Goal: Task Accomplishment & Management: Manage account settings

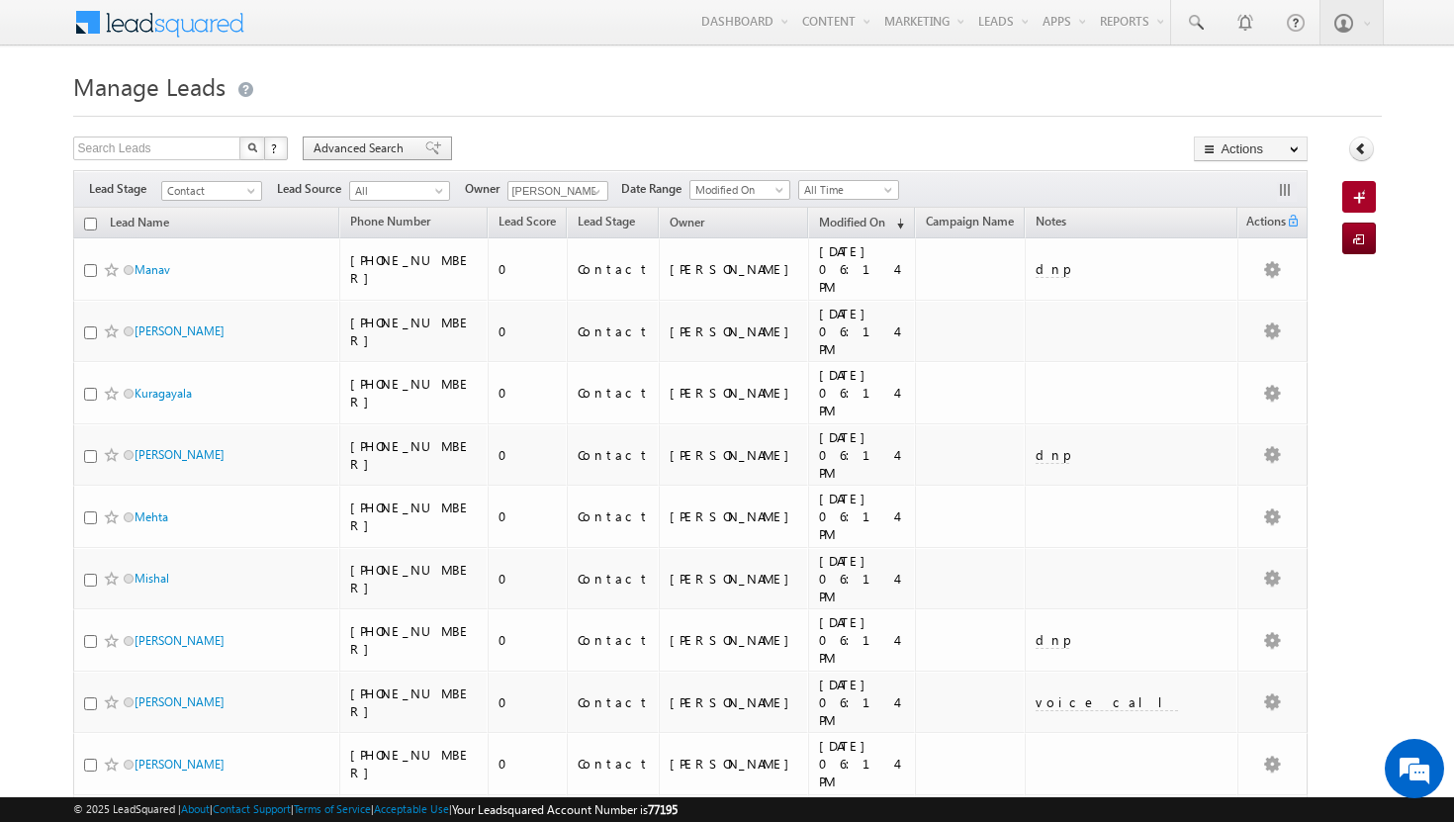
click at [353, 147] on span "Advanced Search" at bounding box center [361, 148] width 96 height 18
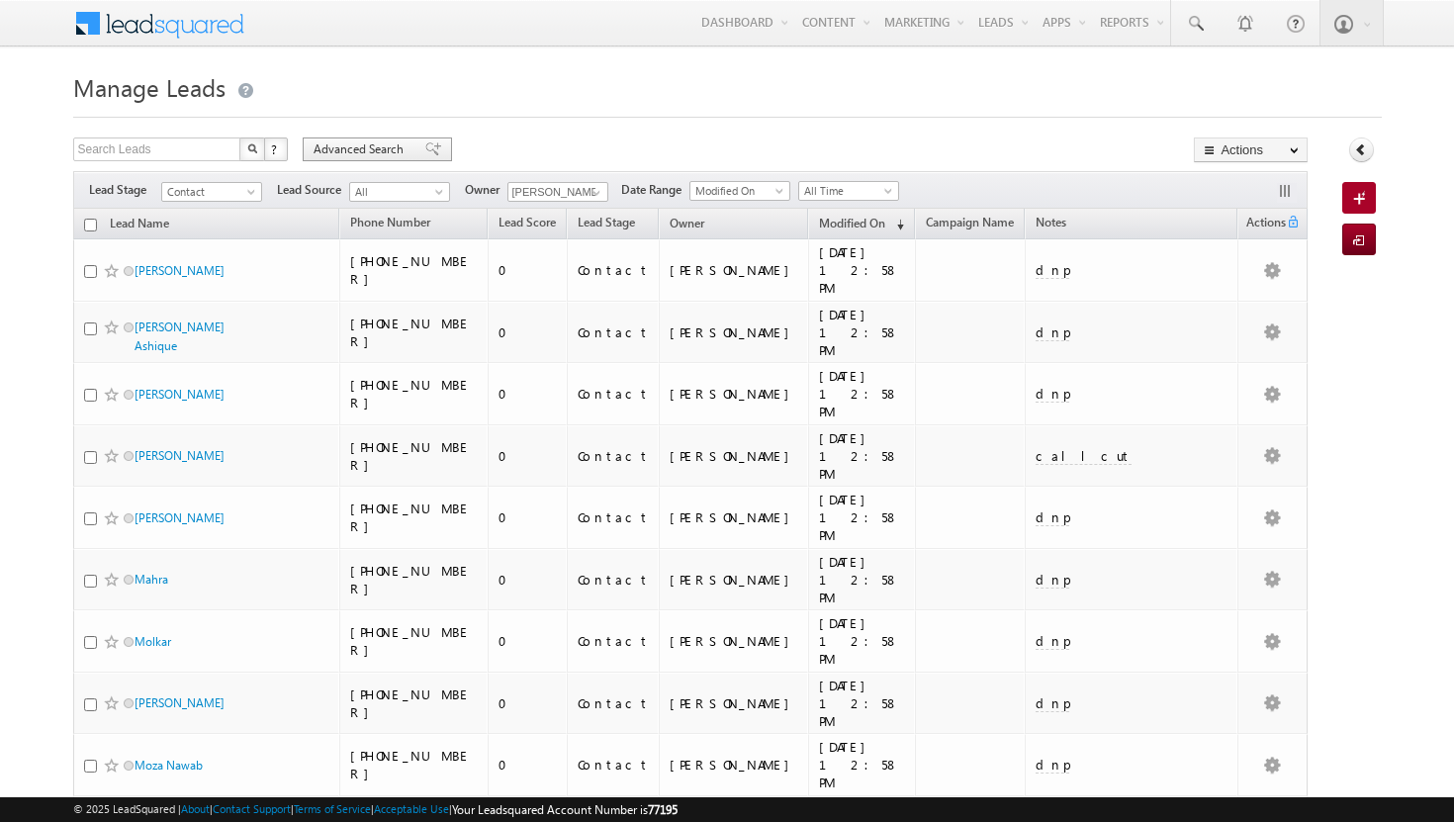
click at [349, 156] on span "Advanced Search" at bounding box center [361, 149] width 96 height 18
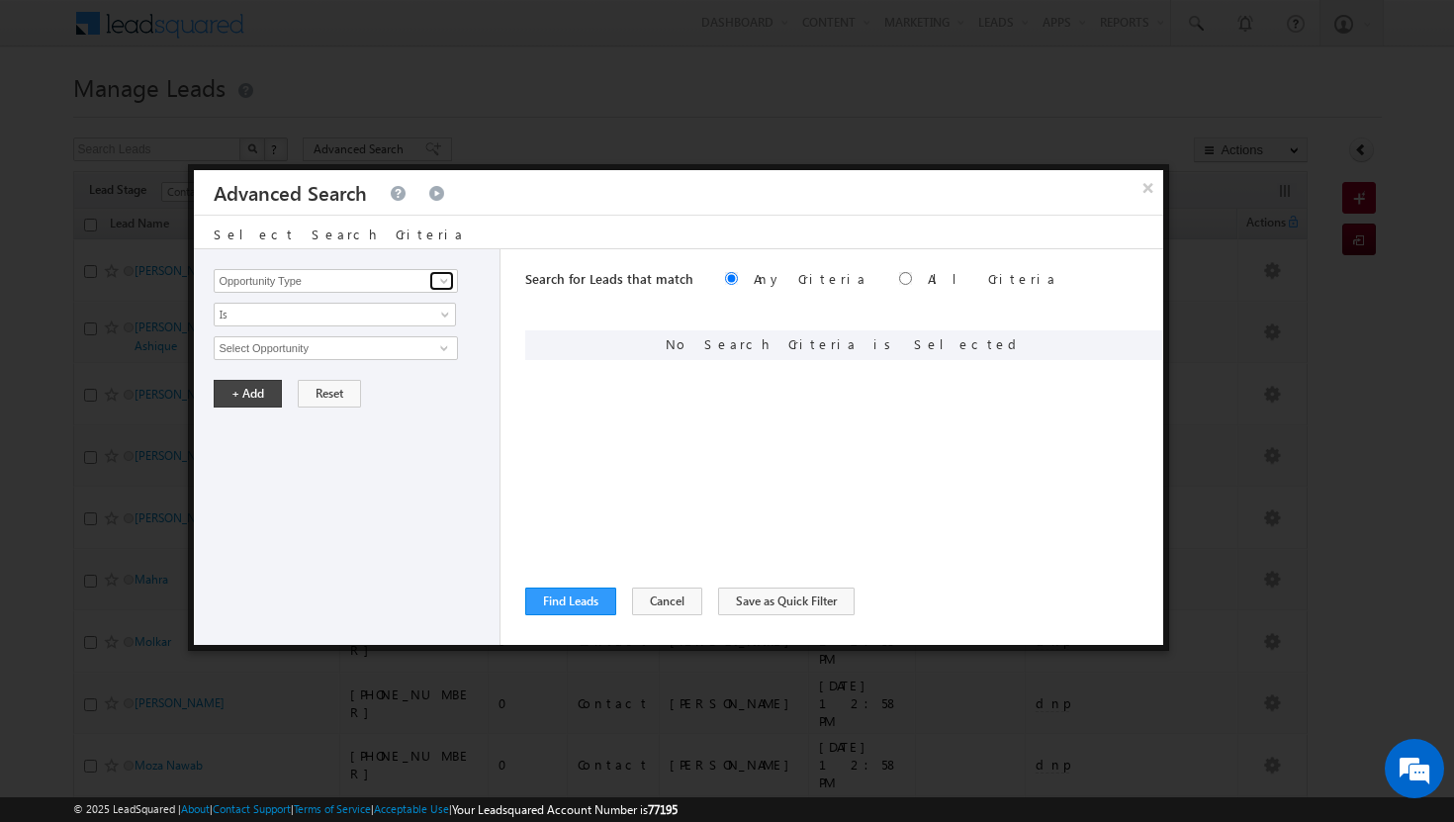
click at [440, 282] on span at bounding box center [444, 281] width 16 height 16
click at [320, 358] on link "Modified On" at bounding box center [335, 362] width 243 height 23
type input "Modified On"
click at [449, 345] on span at bounding box center [447, 352] width 16 height 16
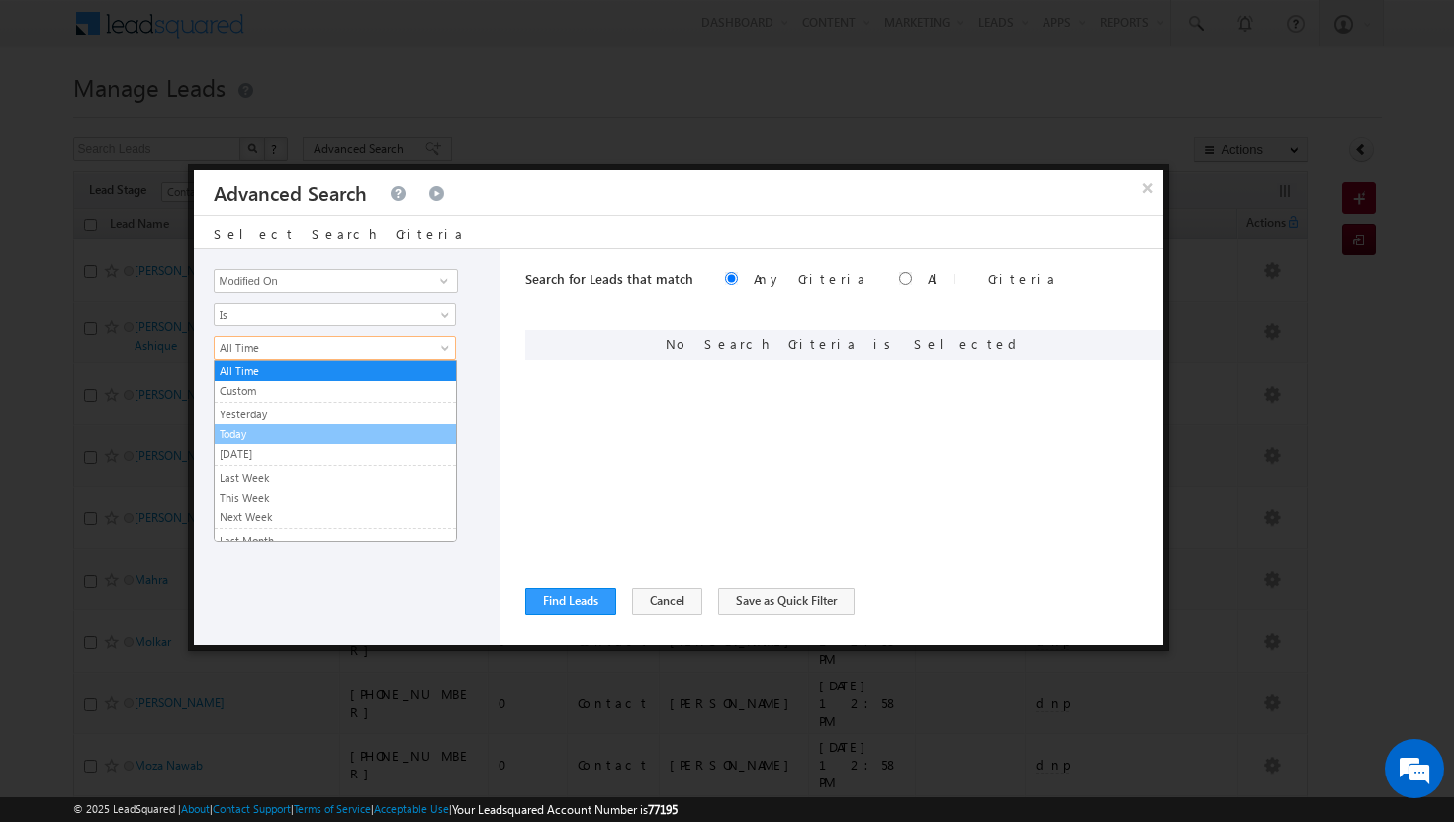
click at [383, 433] on link "Today" at bounding box center [335, 434] width 241 height 18
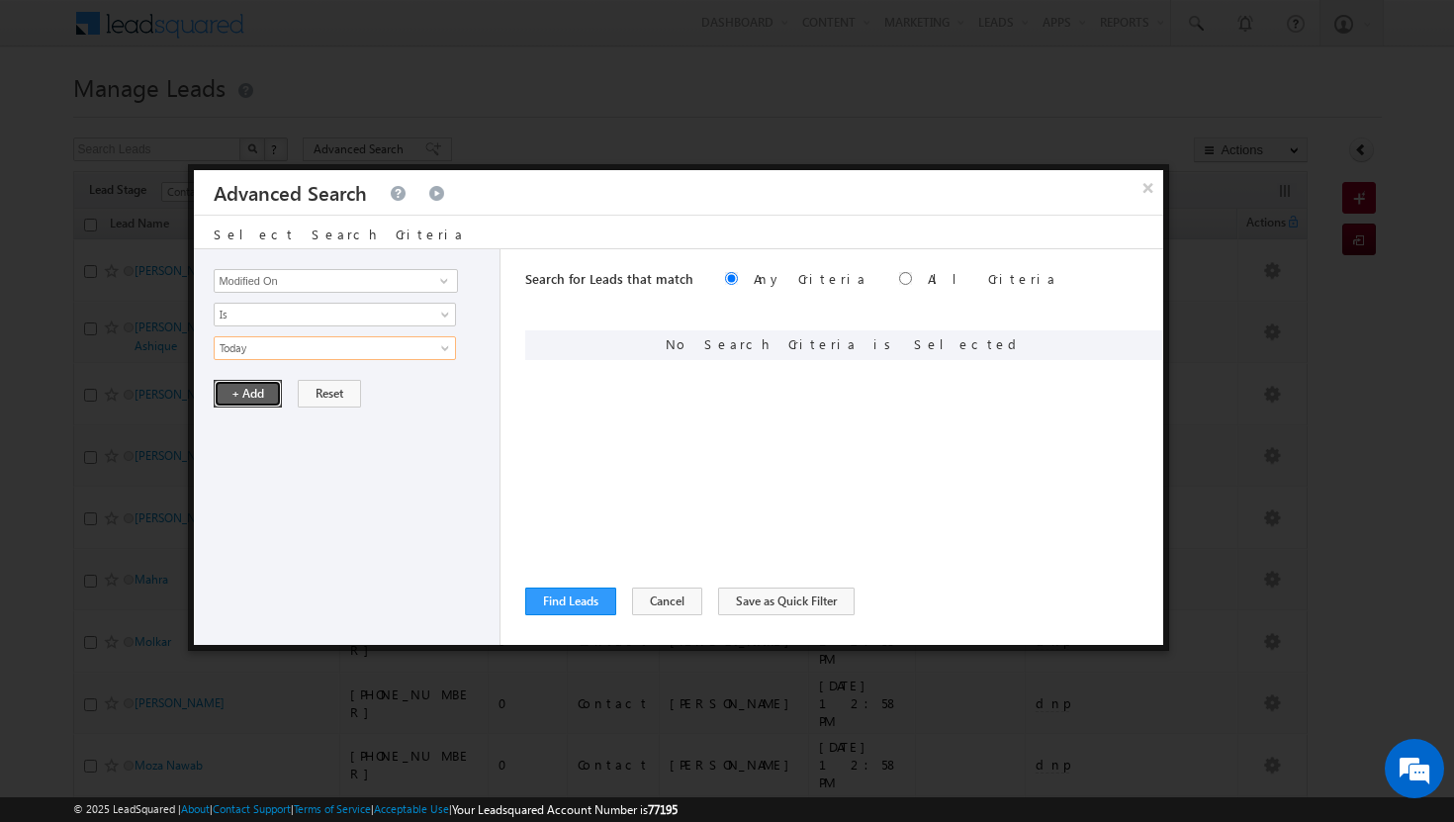
click at [250, 393] on button "+ Add" at bounding box center [248, 394] width 68 height 28
click at [899, 279] on input "radio" at bounding box center [905, 278] width 13 height 13
radio input "true"
click at [445, 280] on span at bounding box center [444, 281] width 16 height 16
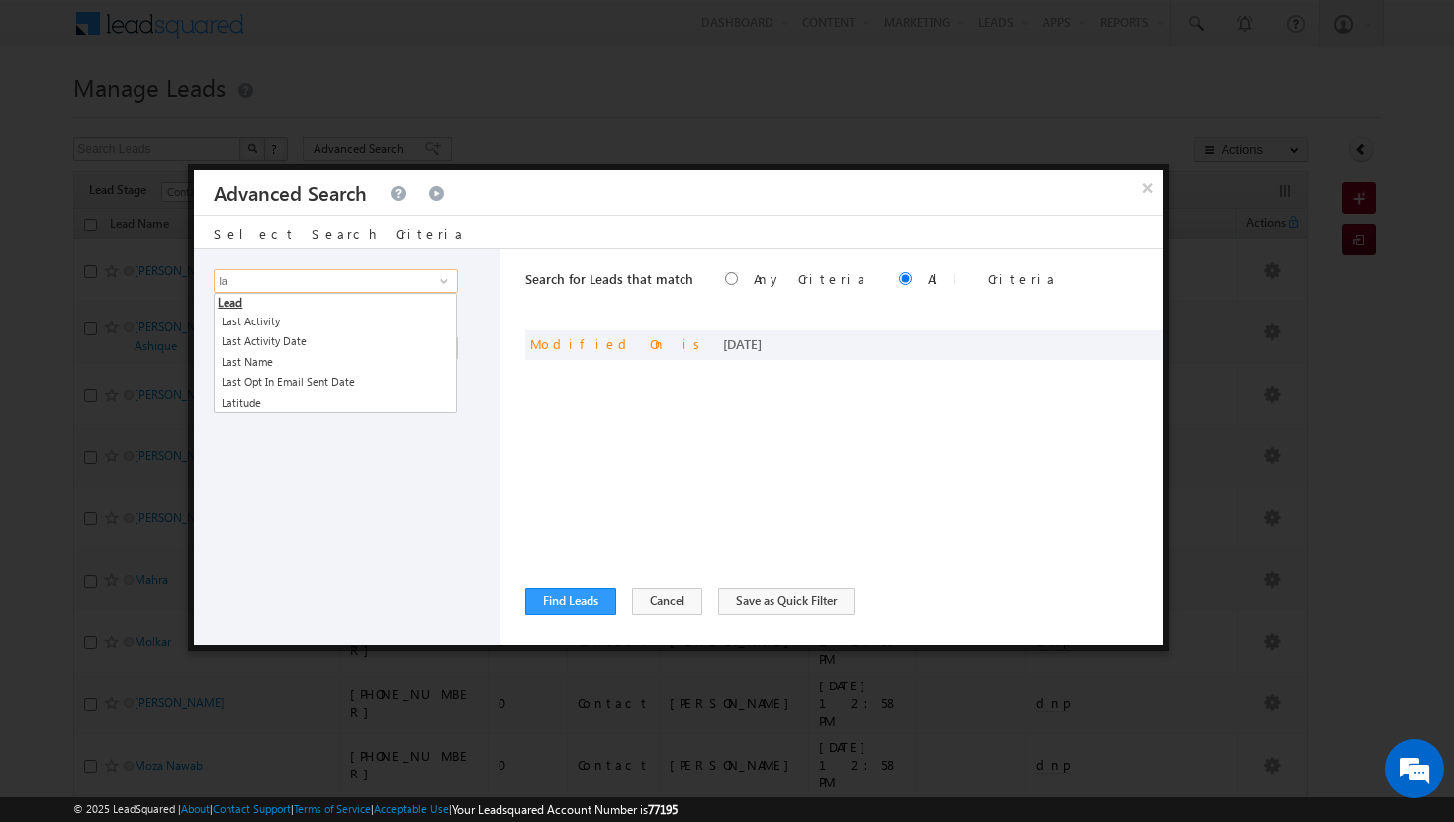
type input "la"
click at [445, 280] on span at bounding box center [444, 281] width 16 height 16
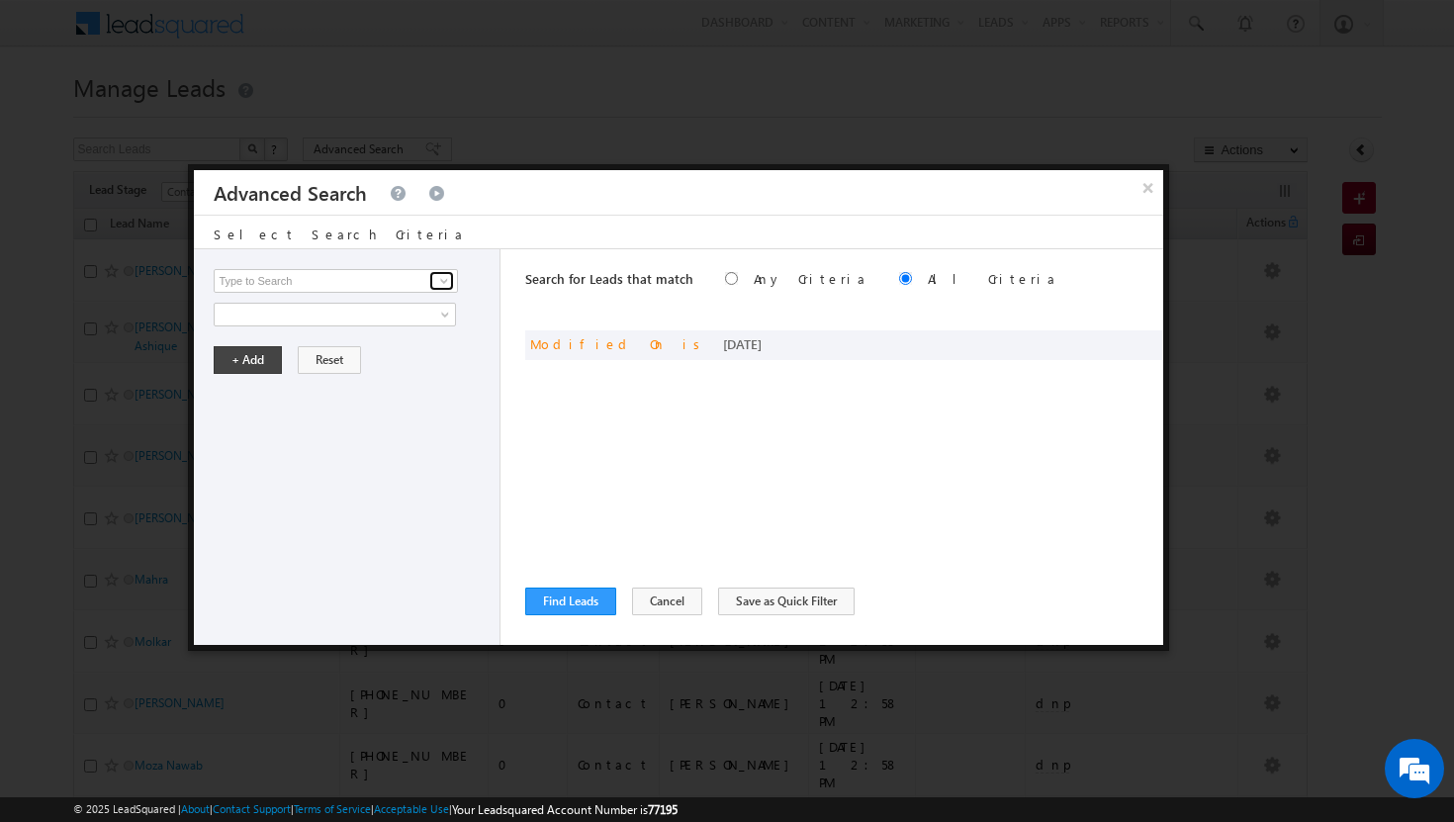
click at [432, 282] on link at bounding box center [441, 281] width 25 height 20
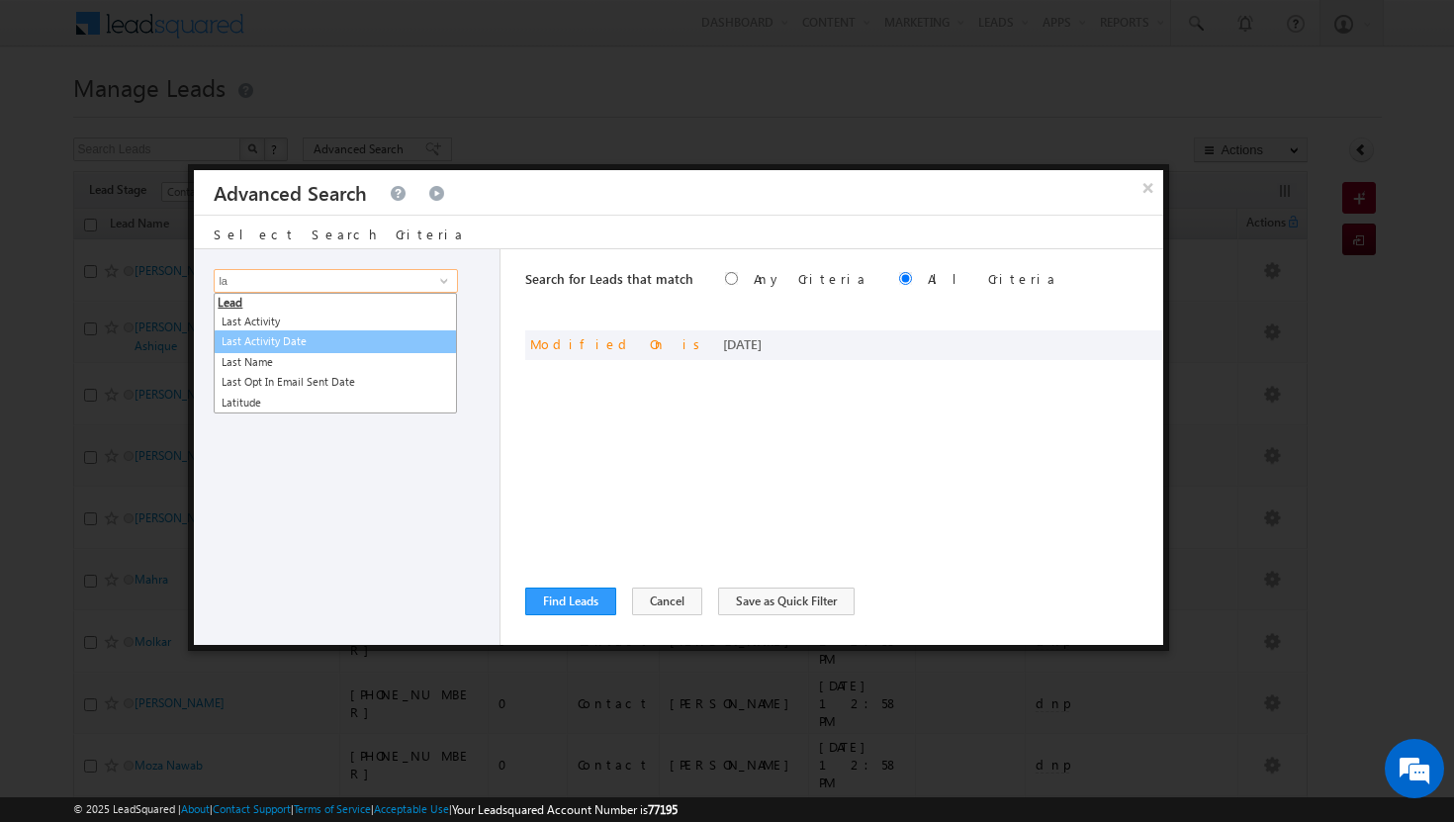
click at [291, 343] on link "Last Activity Date" at bounding box center [335, 341] width 243 height 23
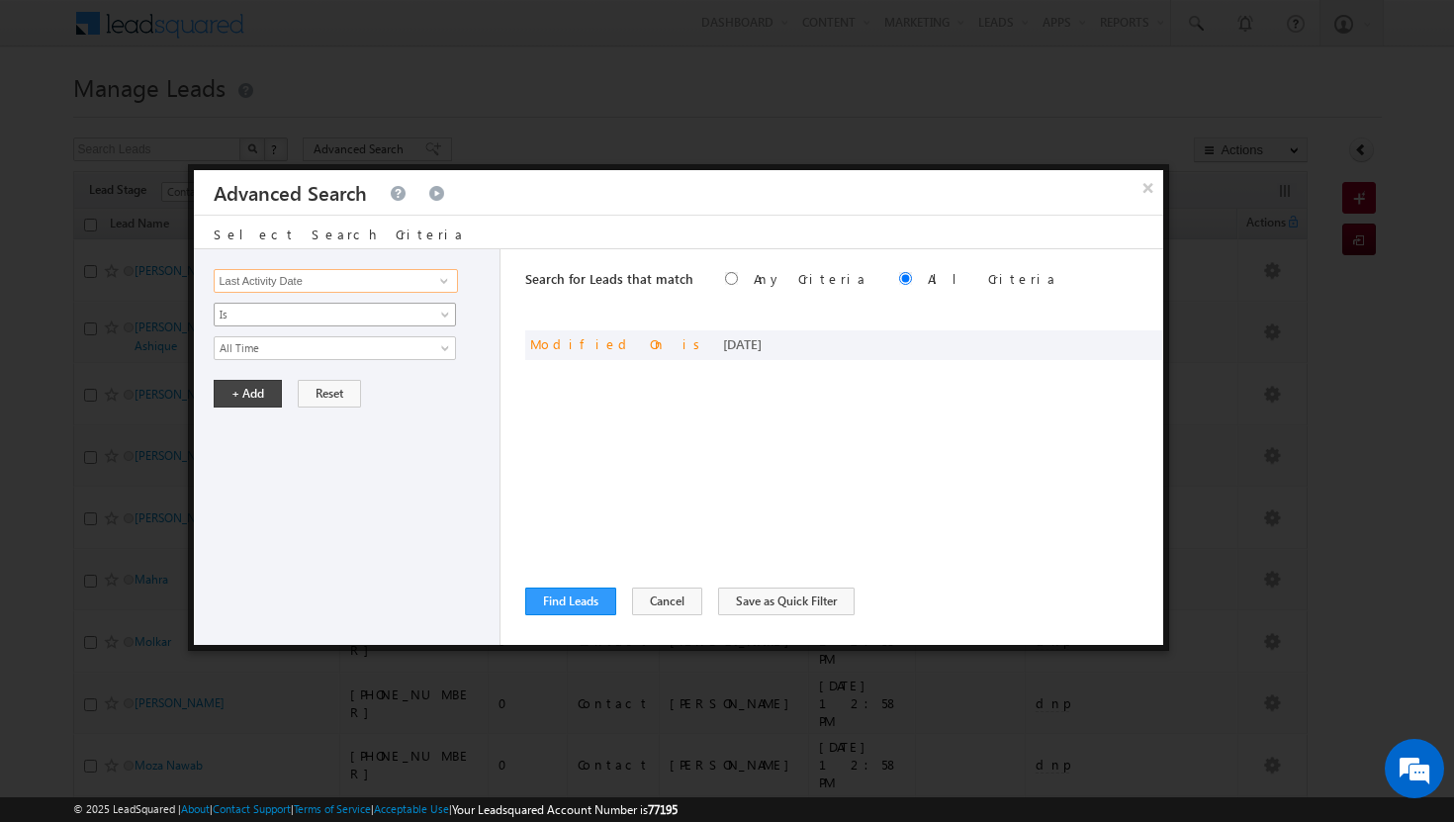
type input "Last Activity Date"
click at [450, 315] on span at bounding box center [447, 319] width 16 height 16
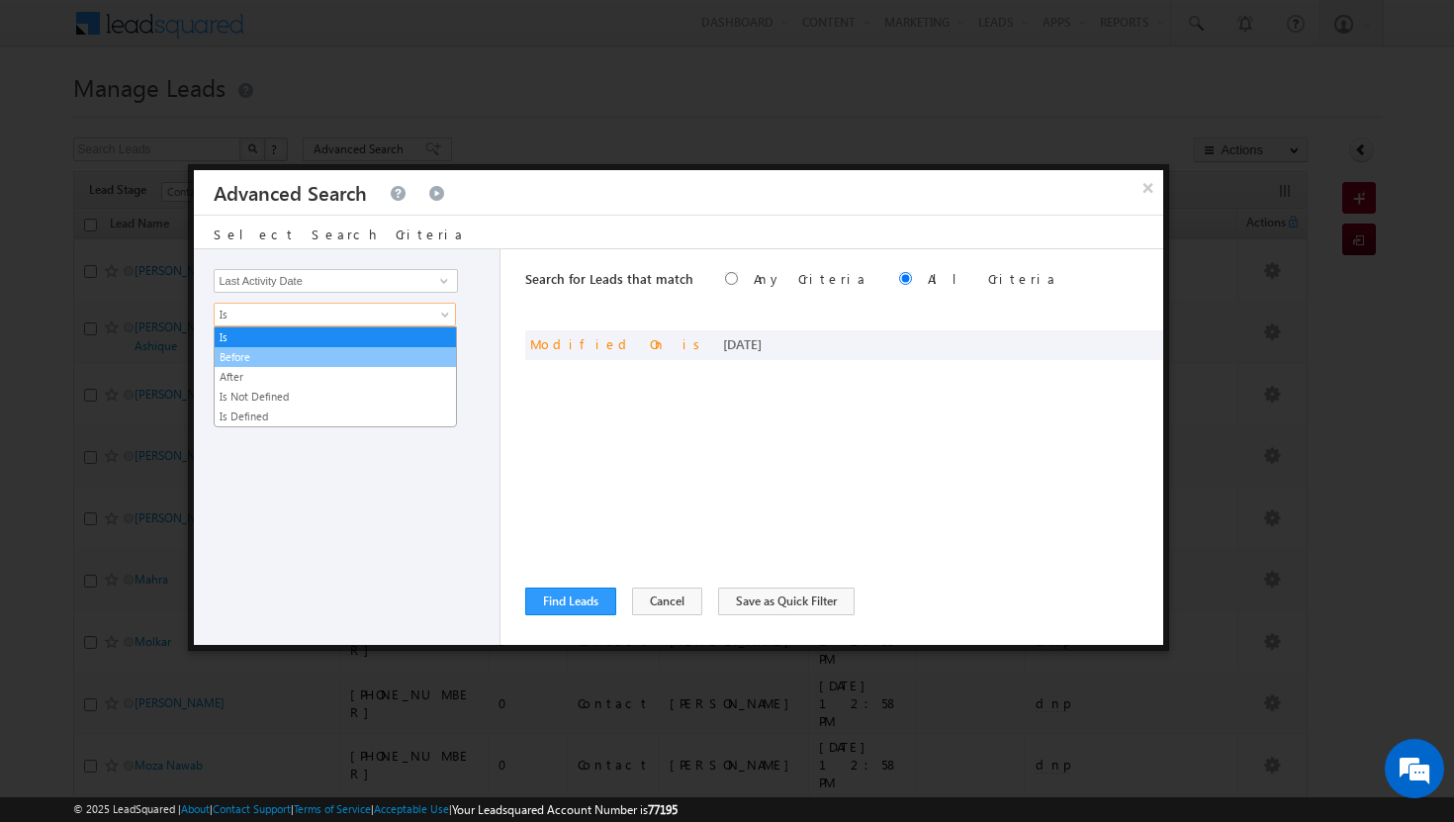
click at [418, 364] on link "Before" at bounding box center [335, 357] width 241 height 18
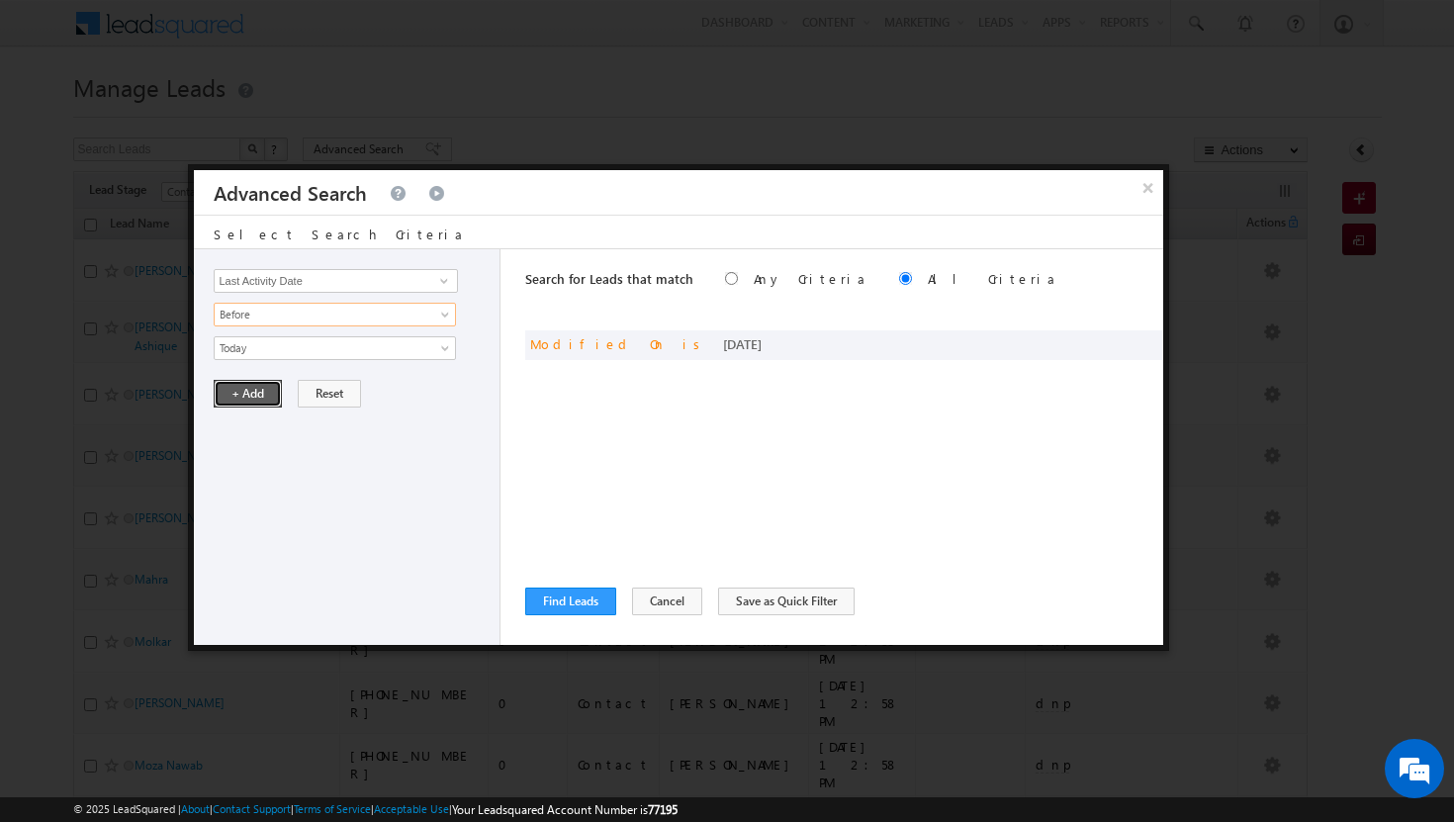
click at [242, 403] on button "+ Add" at bounding box center [248, 394] width 68 height 28
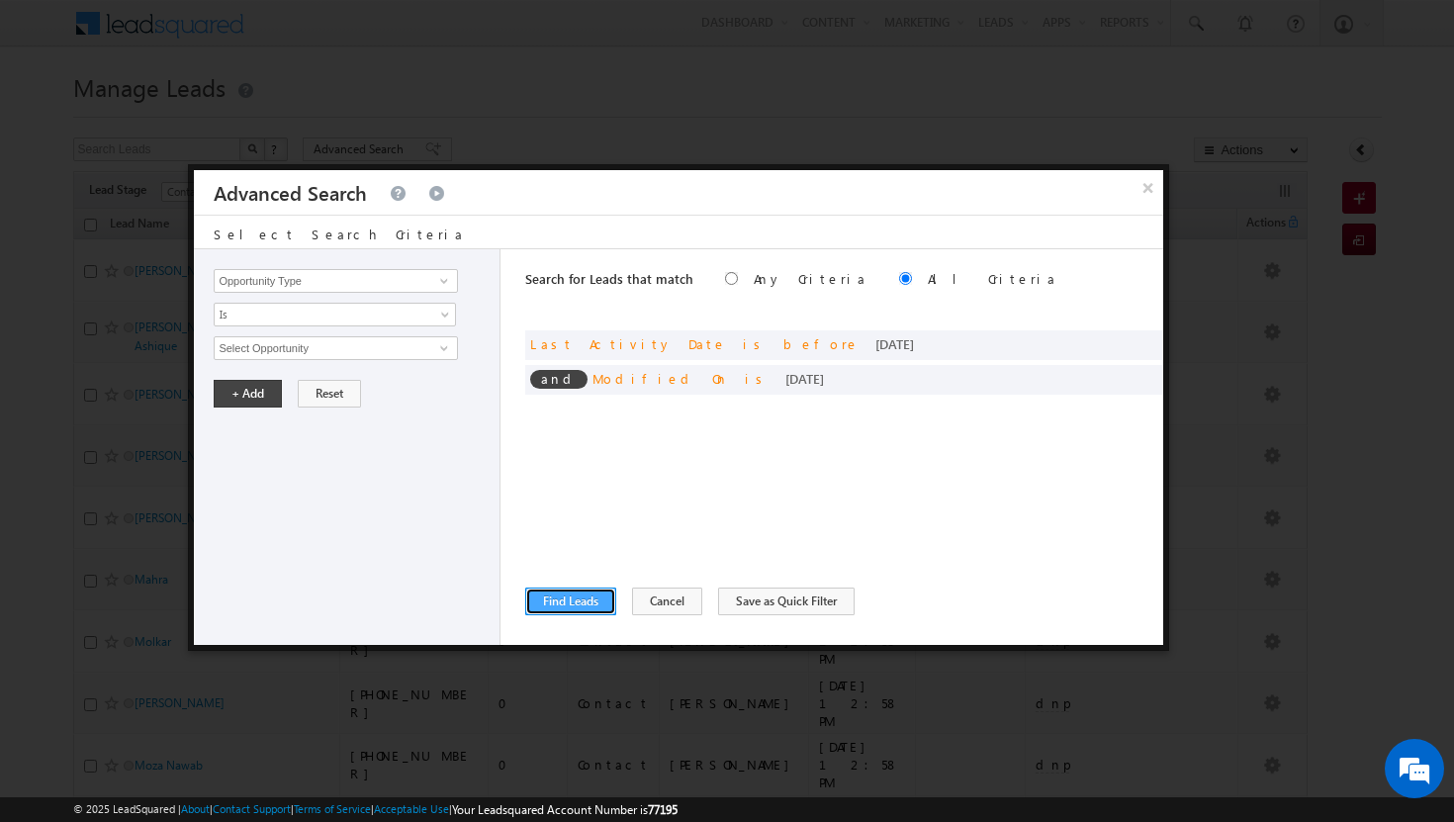
click at [566, 608] on button "Find Leads" at bounding box center [570, 601] width 91 height 28
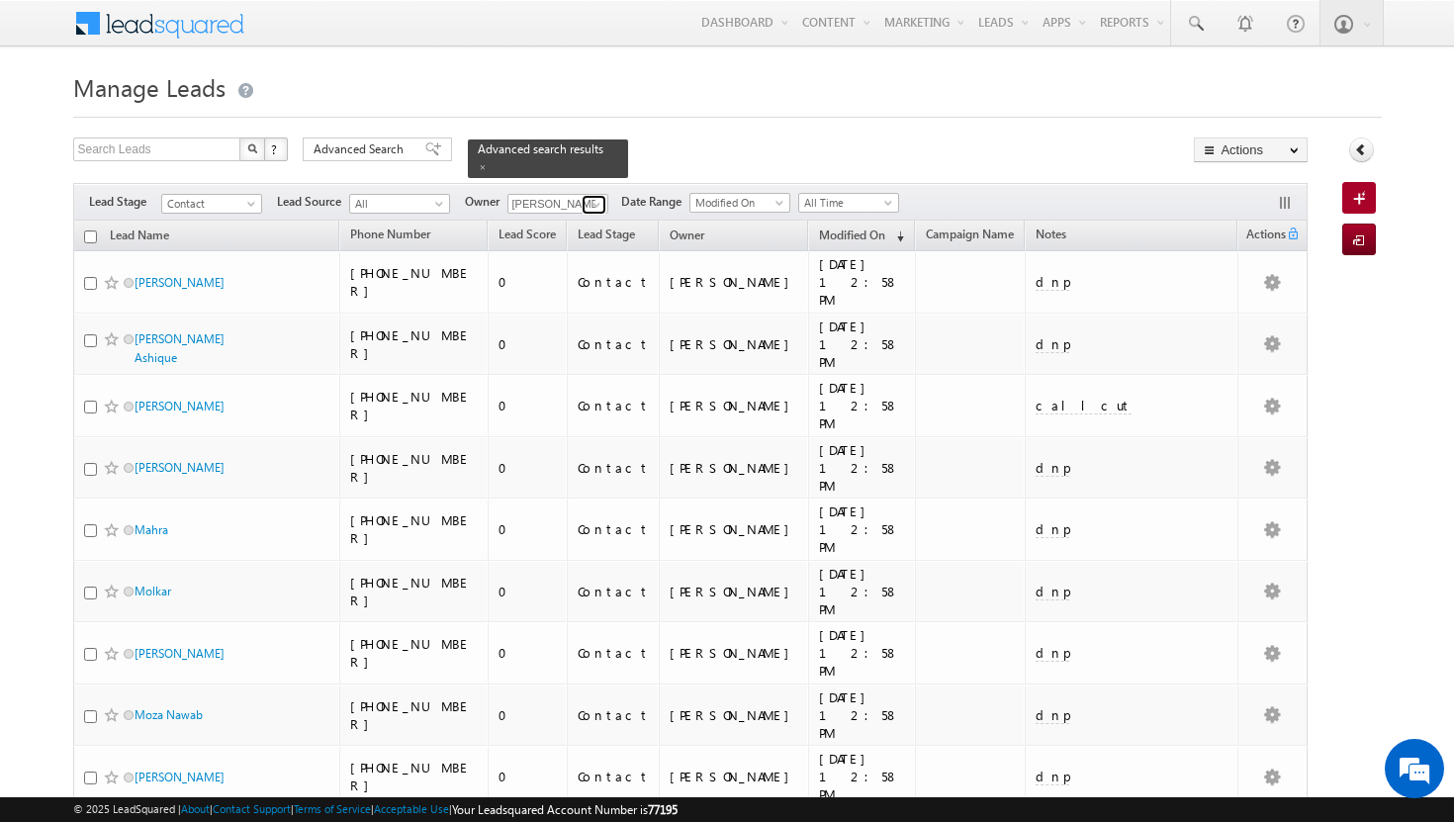
click at [600, 197] on span at bounding box center [596, 205] width 16 height 16
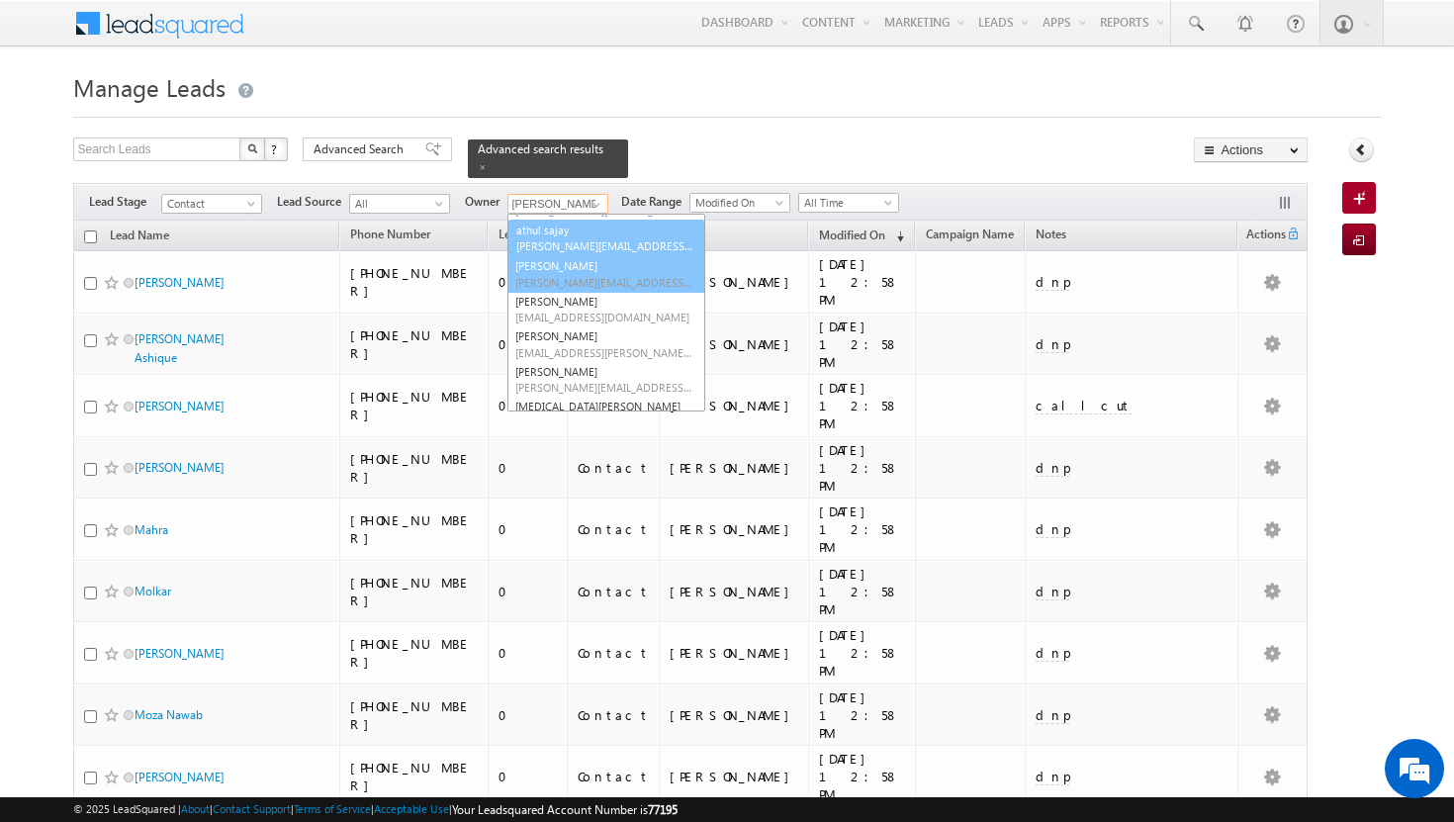
scroll to position [131, 0]
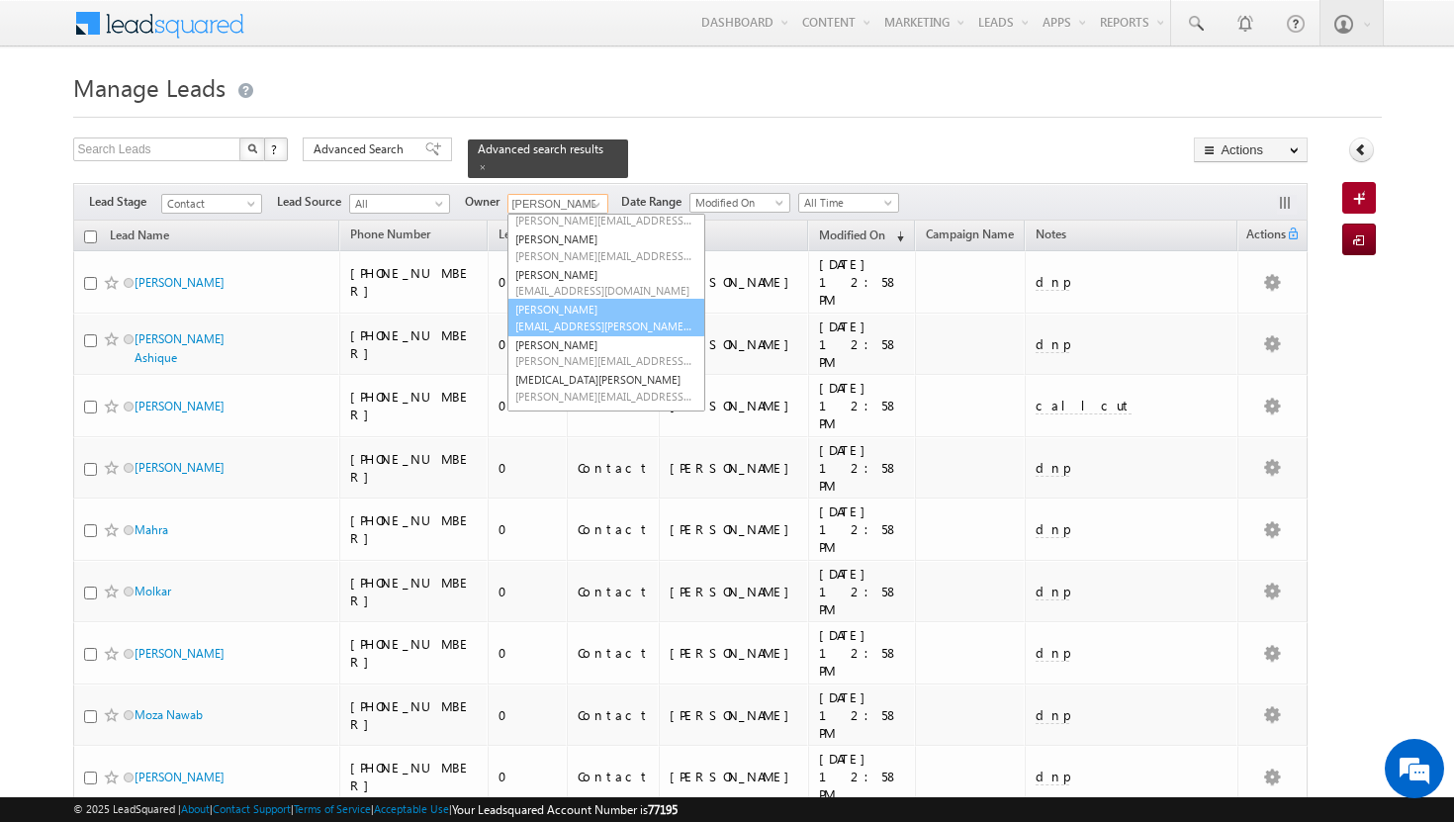
click at [568, 304] on link "Sadia Zahid sadia.zahid@indglobal.ae" at bounding box center [606, 318] width 198 height 38
type input "Sadia Zahid"
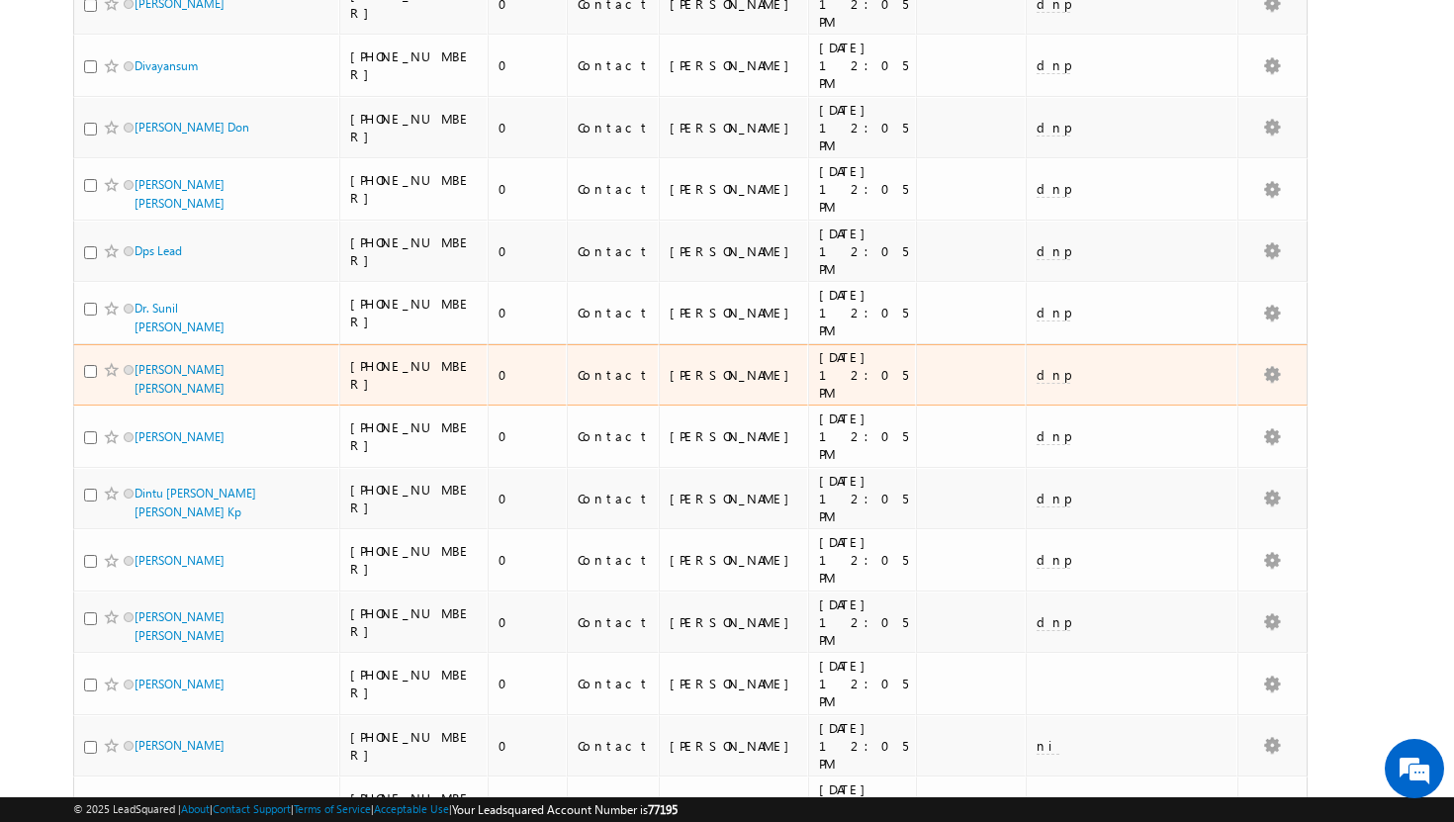
scroll to position [4155, 0]
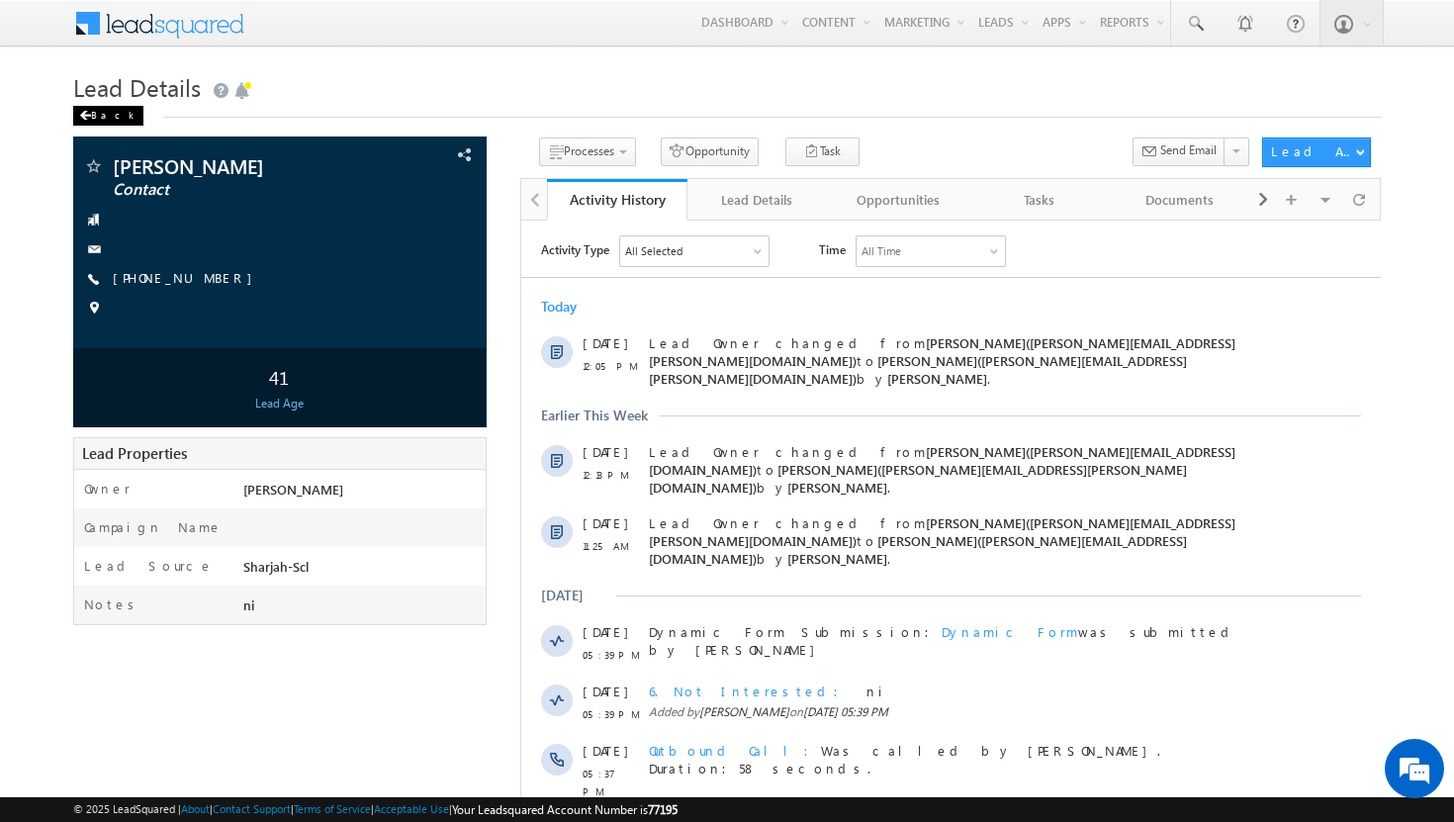
click at [94, 112] on div "Back" at bounding box center [108, 116] width 70 height 20
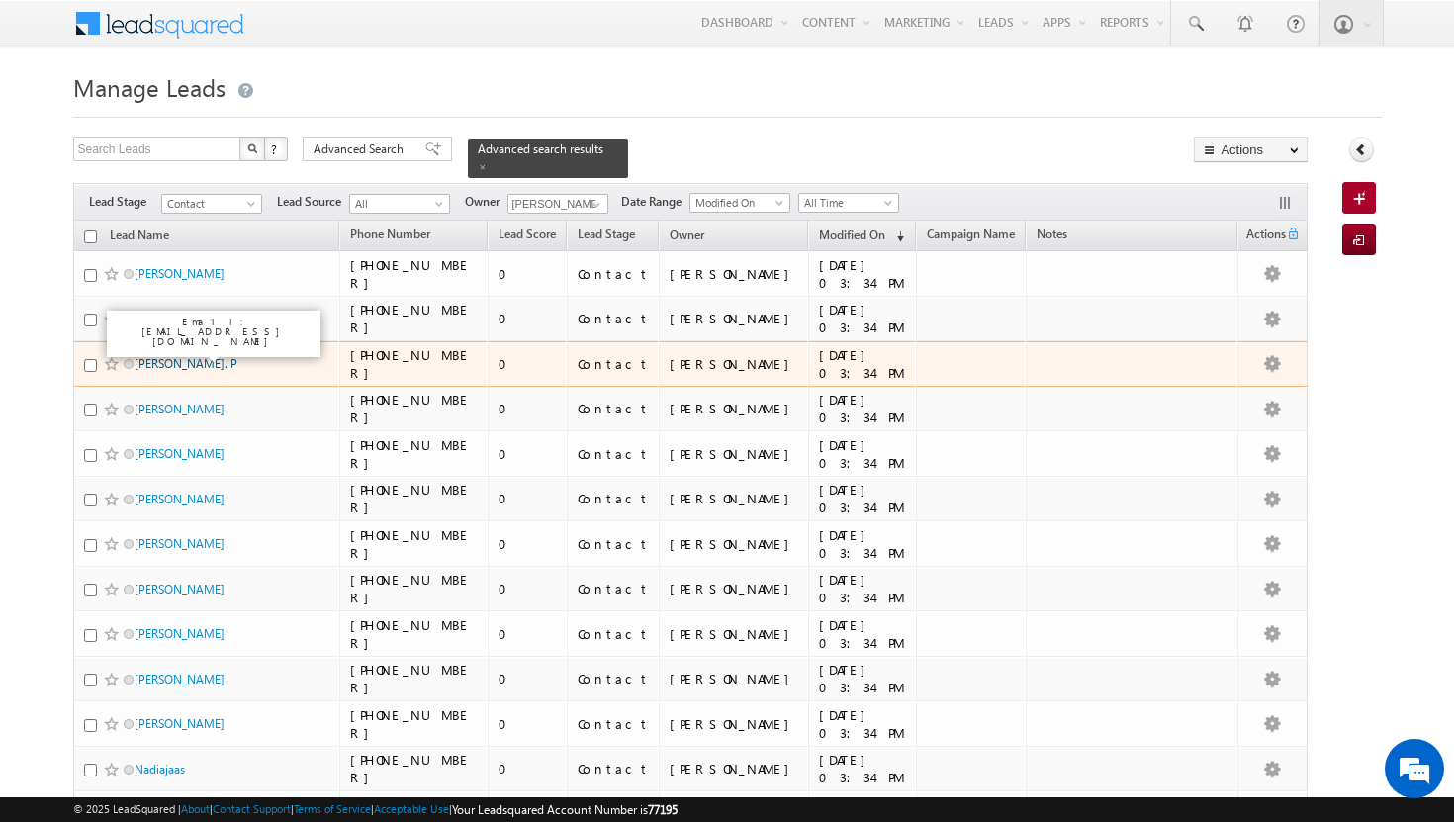
click at [184, 356] on link "Loukya Vyshnavi. P" at bounding box center [185, 363] width 103 height 15
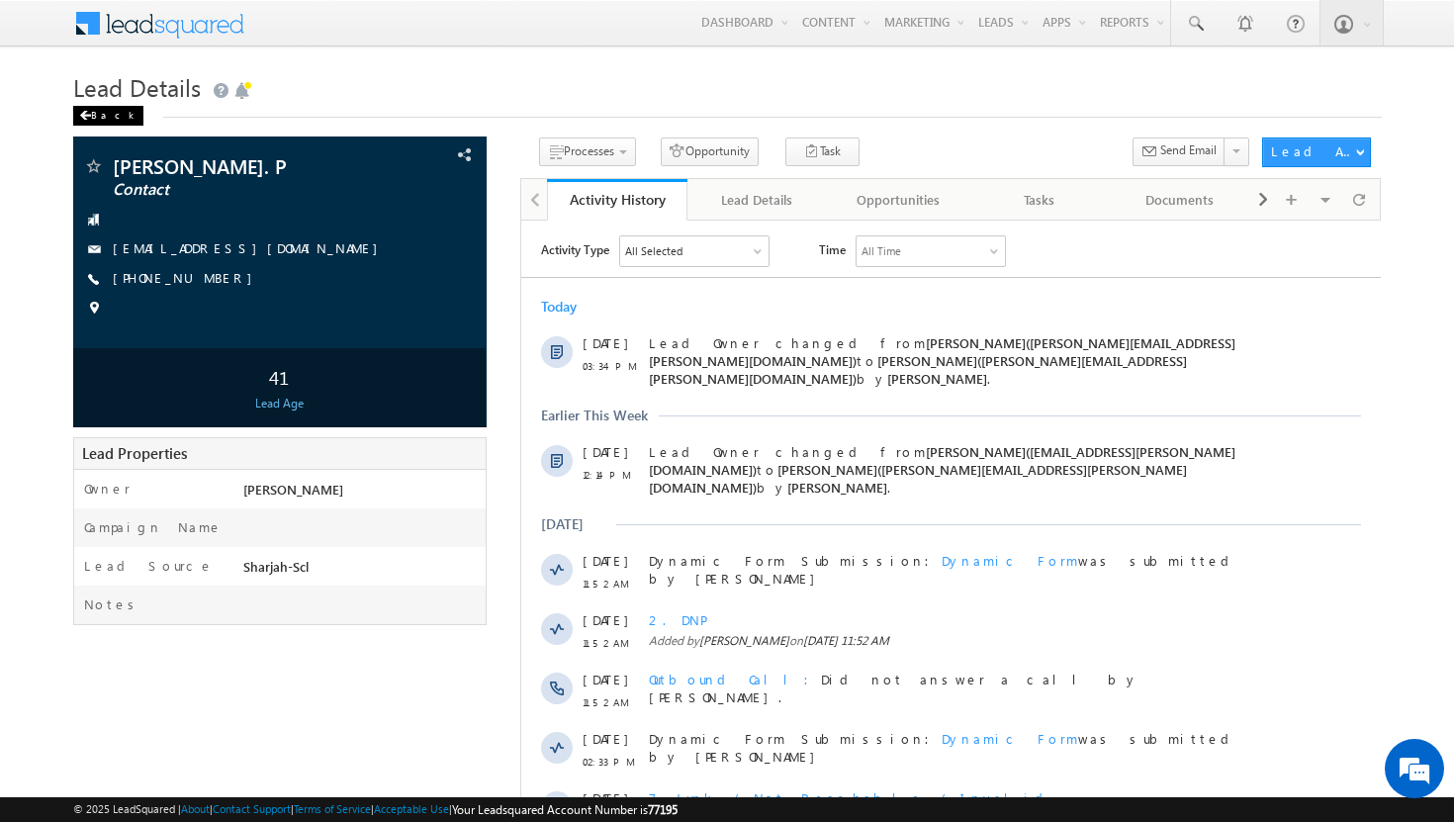
click at [85, 112] on span at bounding box center [85, 116] width 12 height 10
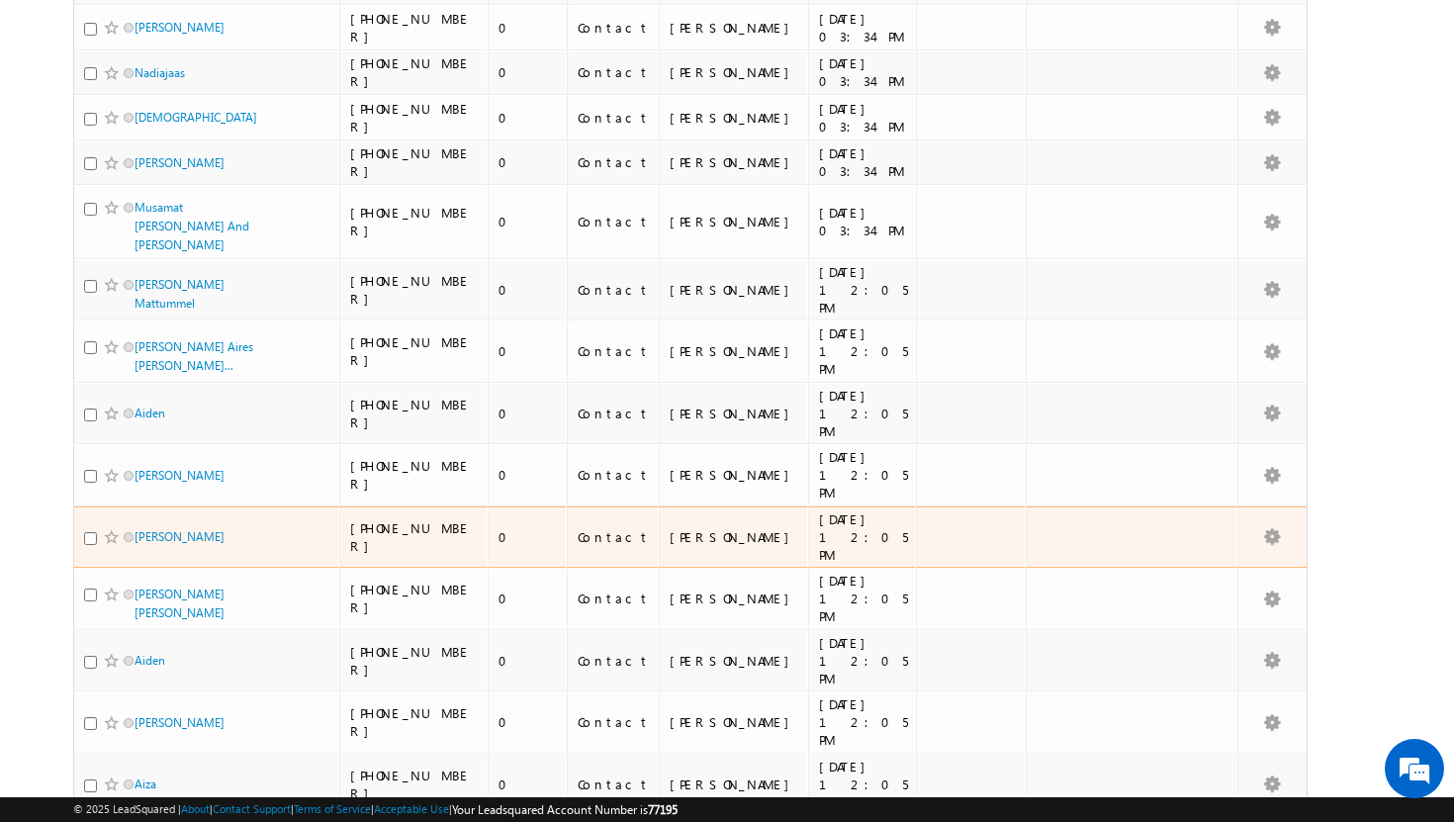
scroll to position [698, 0]
click at [176, 527] on link "[PERSON_NAME]" at bounding box center [179, 534] width 90 height 15
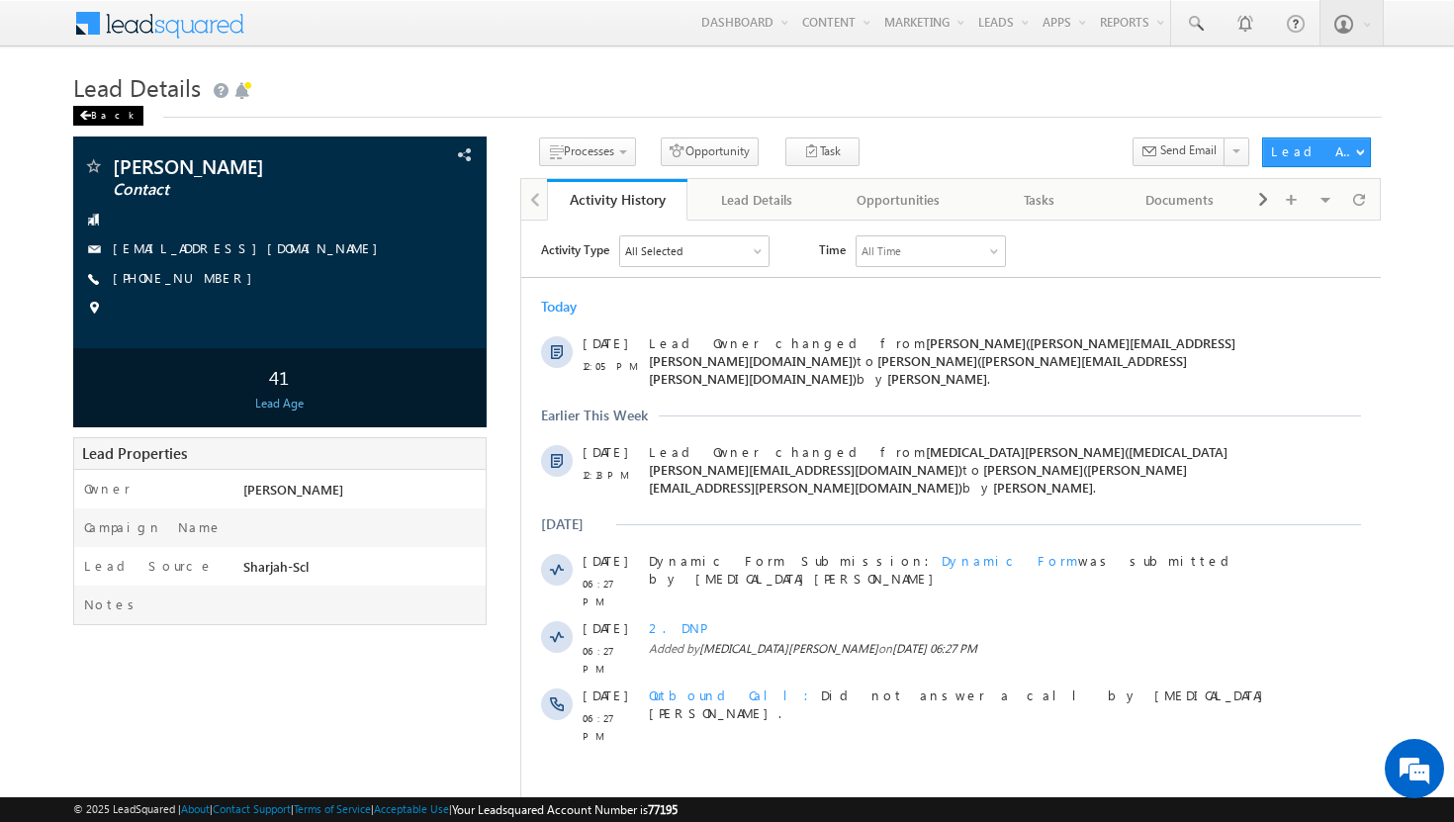
click at [85, 109] on div "Back" at bounding box center [108, 116] width 70 height 20
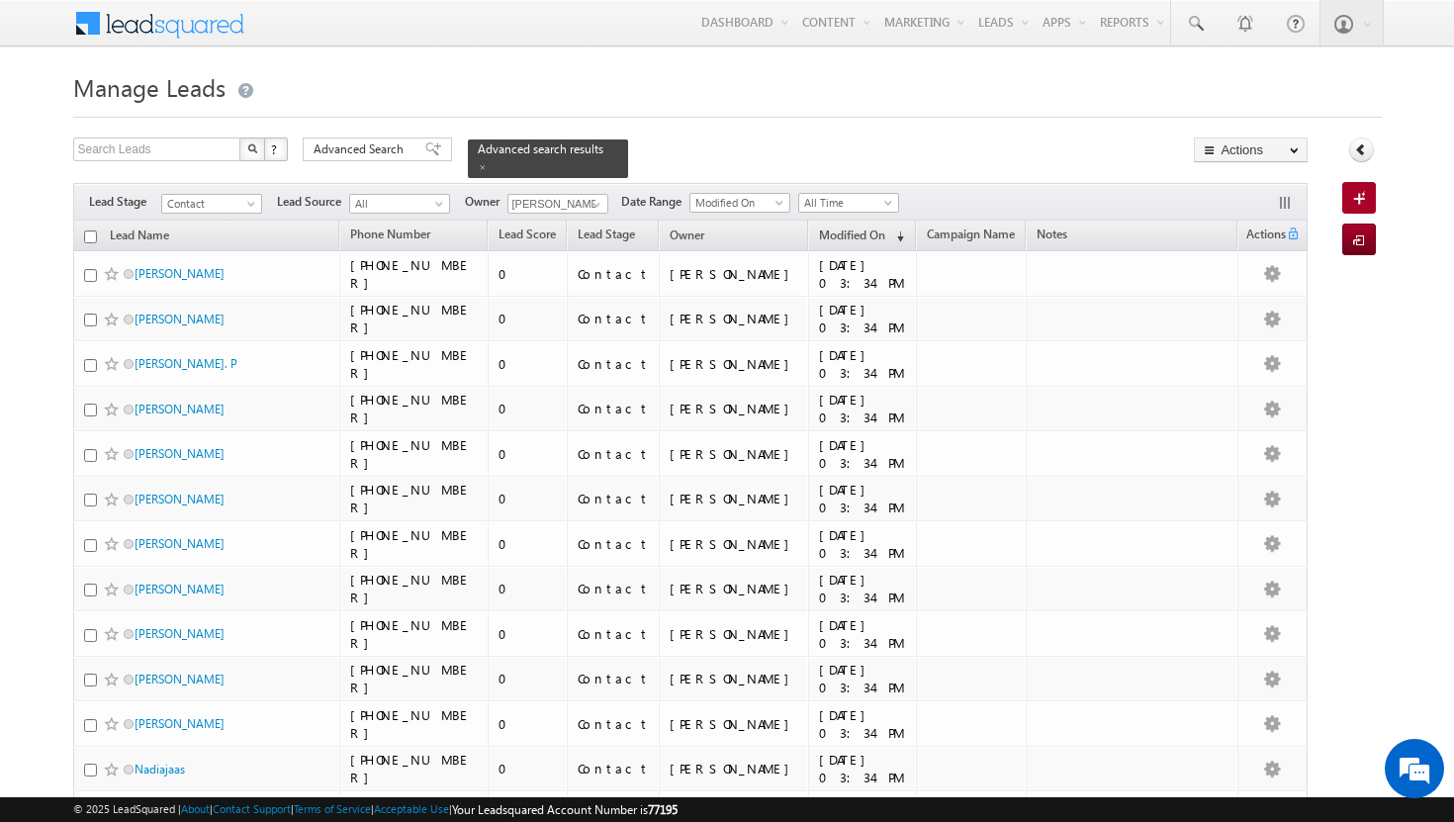
click at [92, 230] on input "checkbox" at bounding box center [90, 236] width 13 height 13
checkbox input "true"
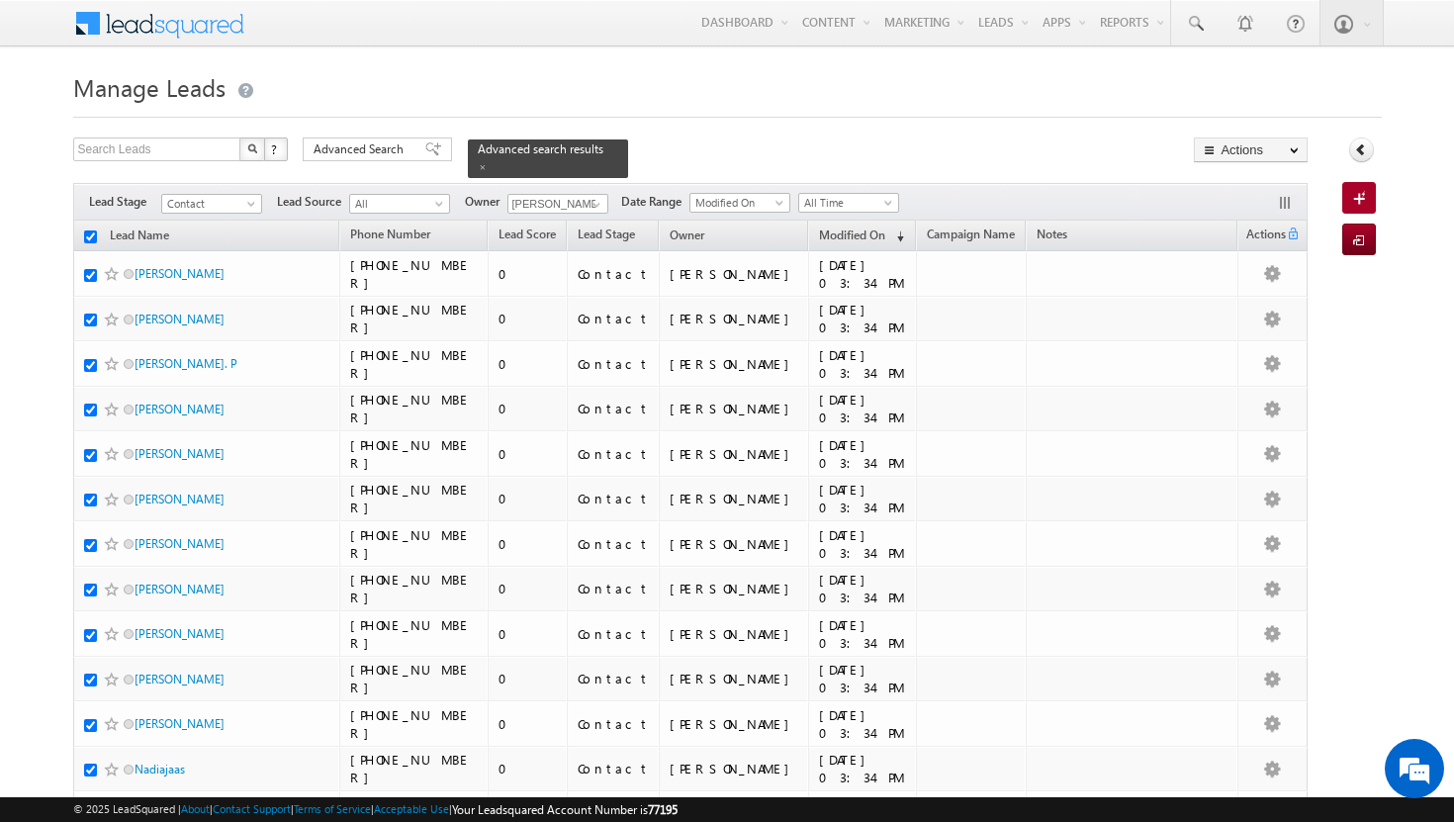
checkbox input "true"
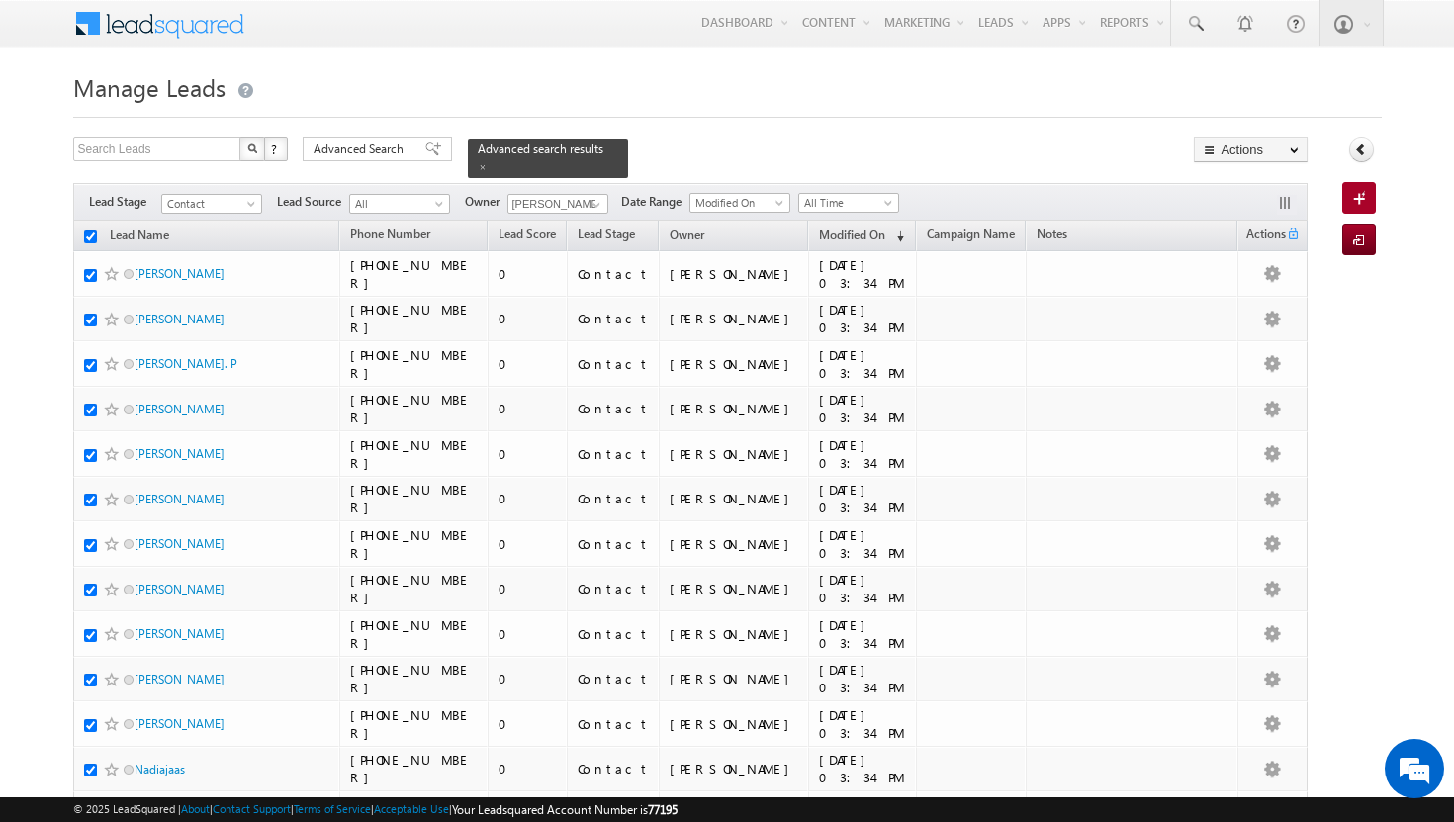
checkbox input "true"
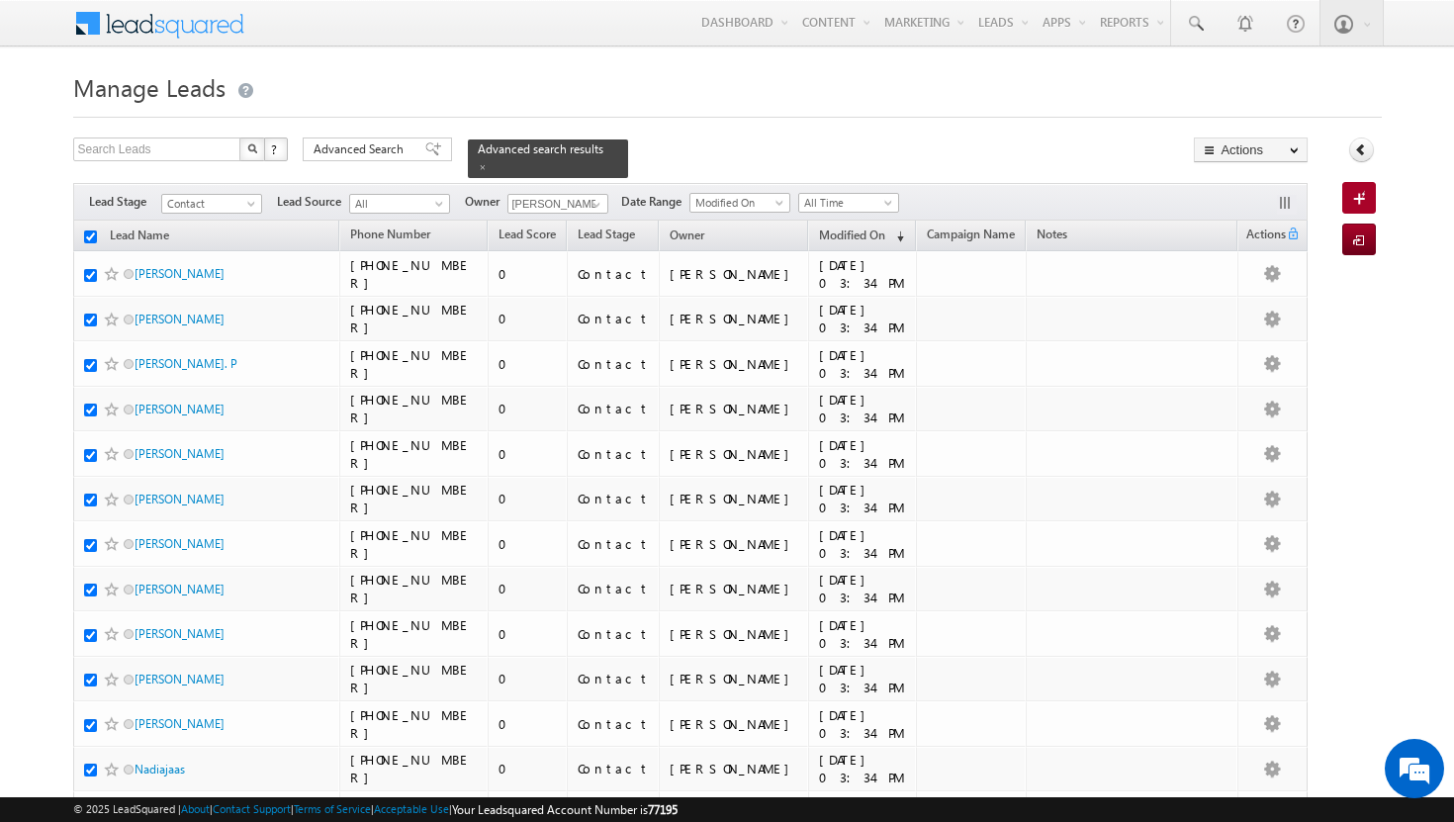
checkbox input "true"
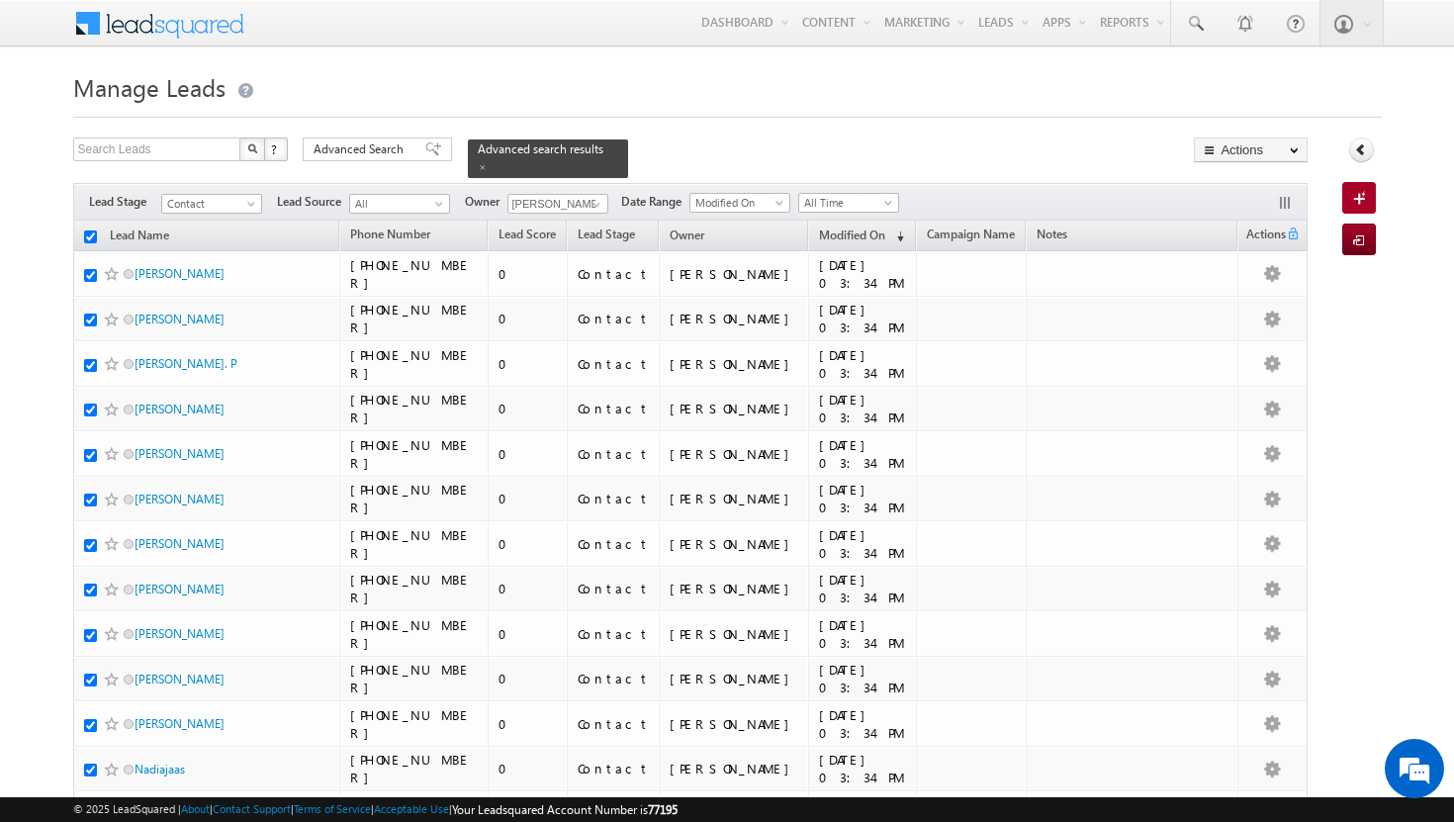
checkbox input "true"
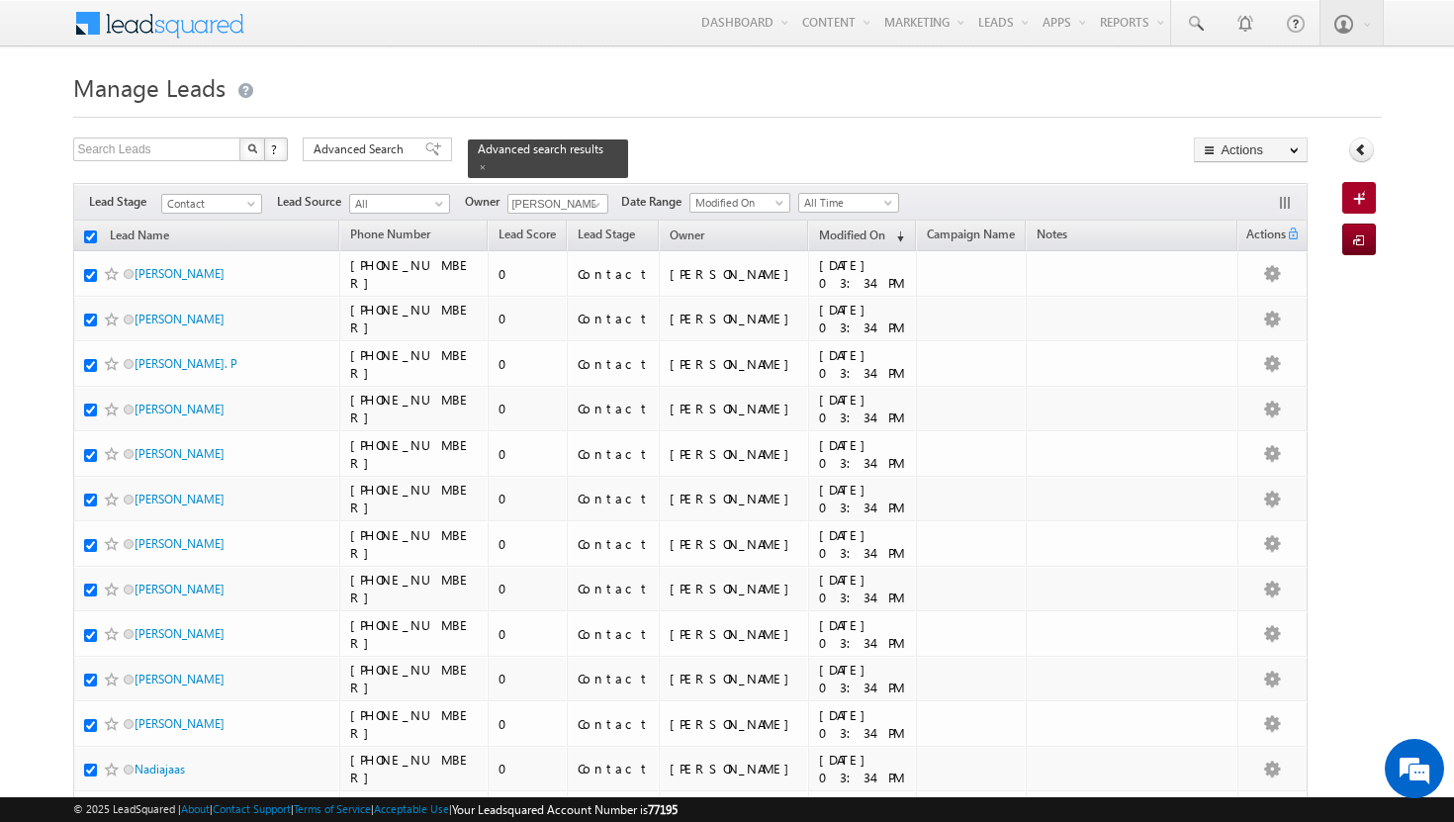
checkbox input "true"
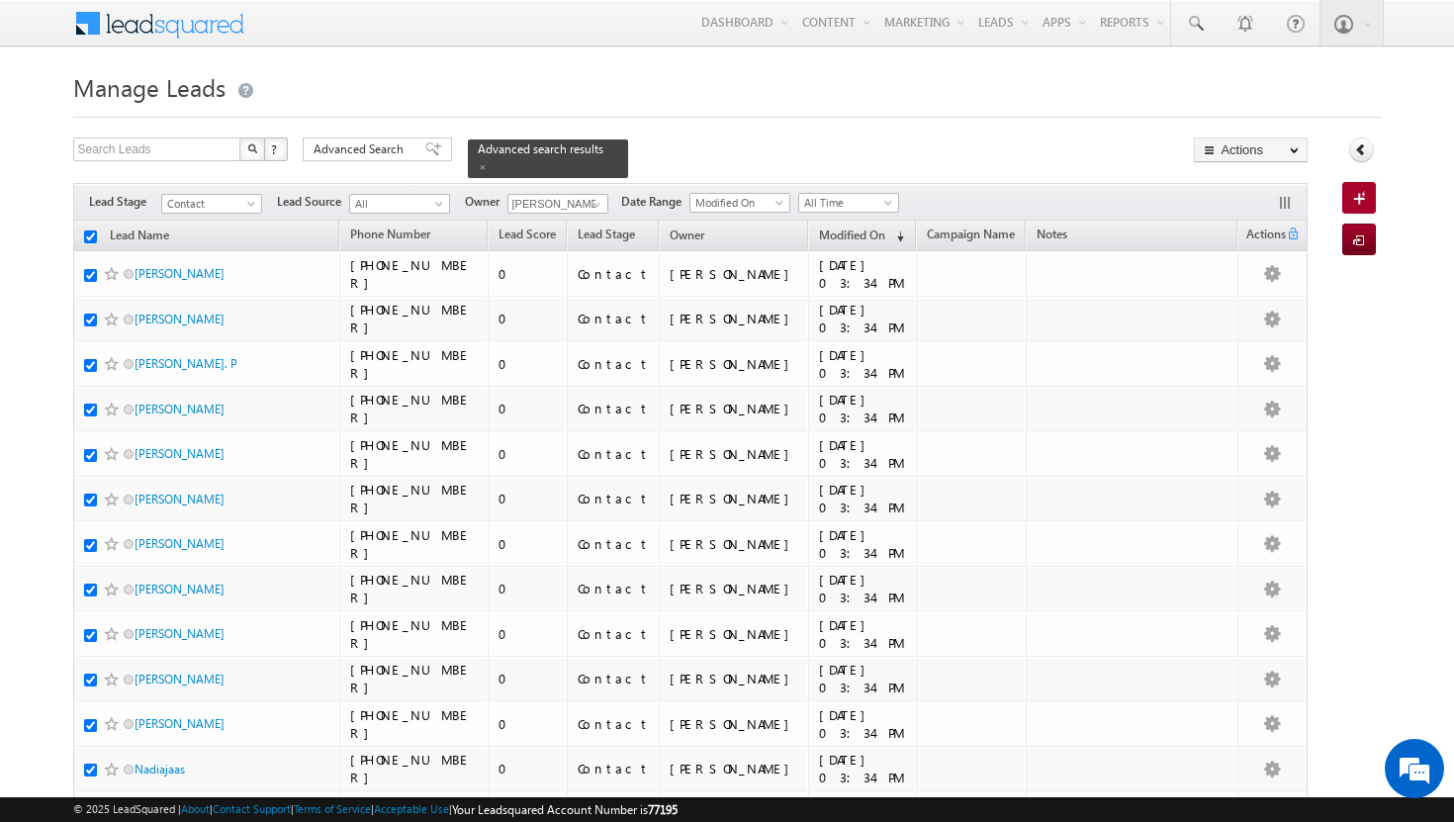
checkbox input "true"
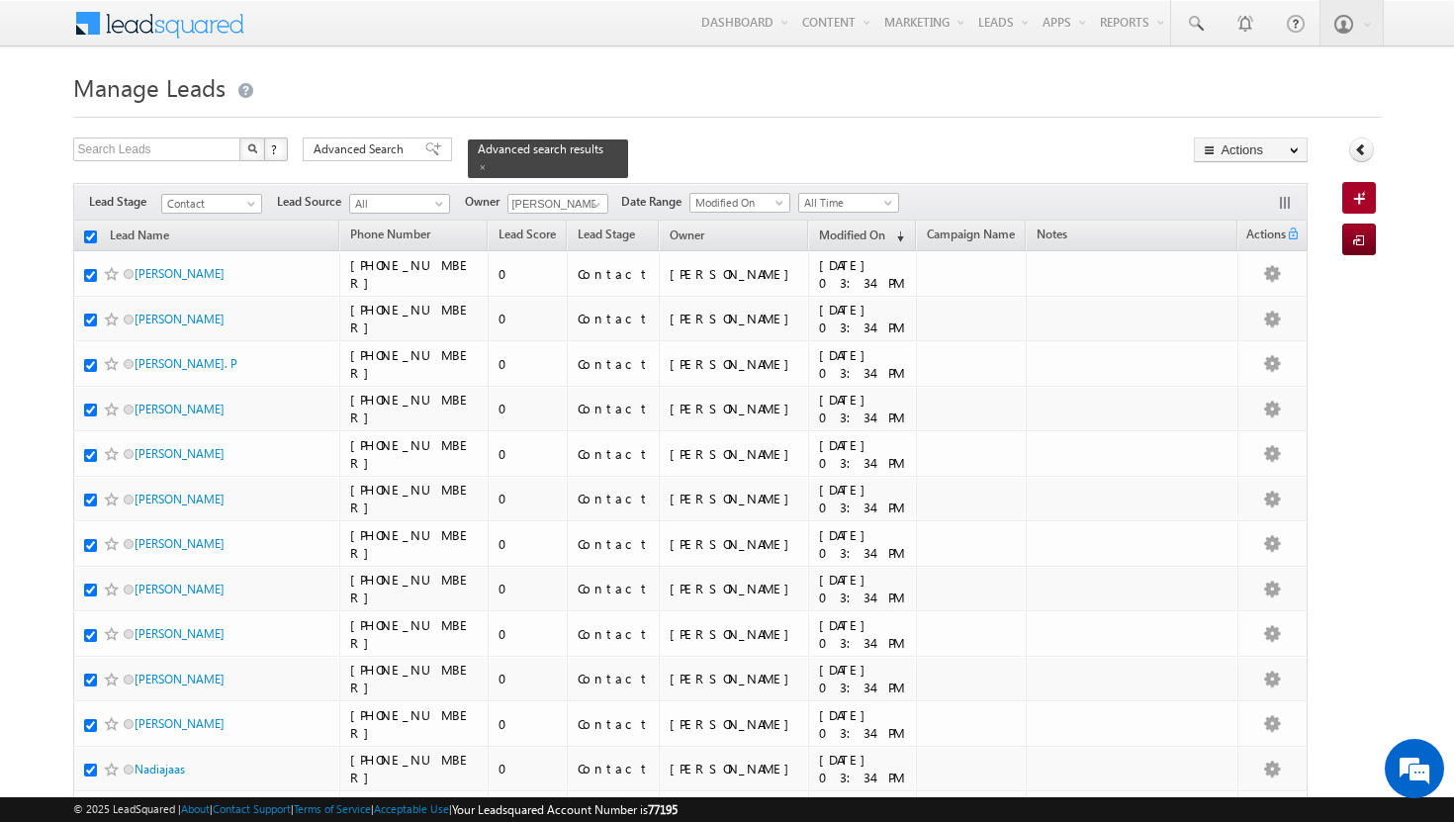
checkbox input "true"
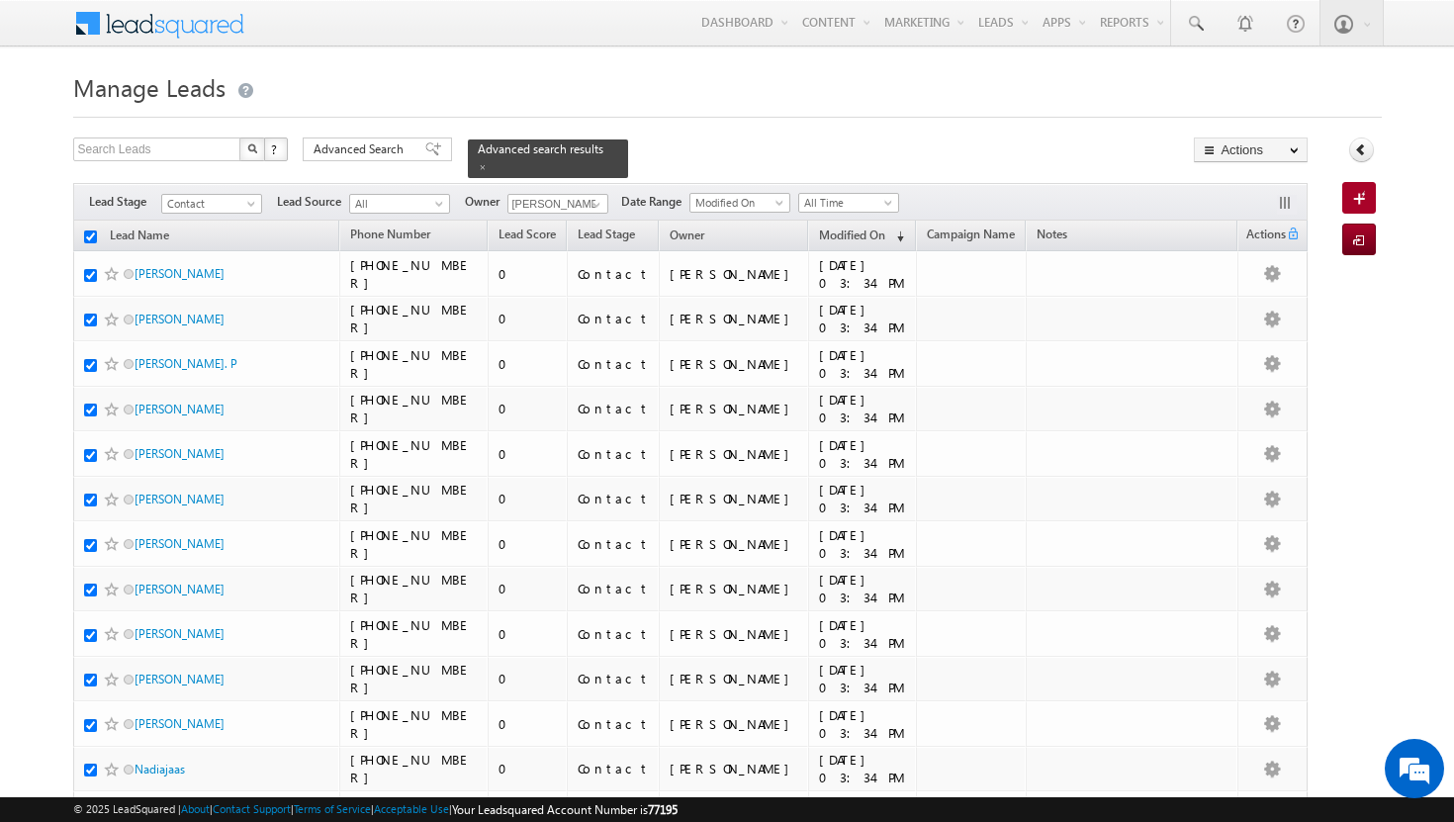
checkbox input "true"
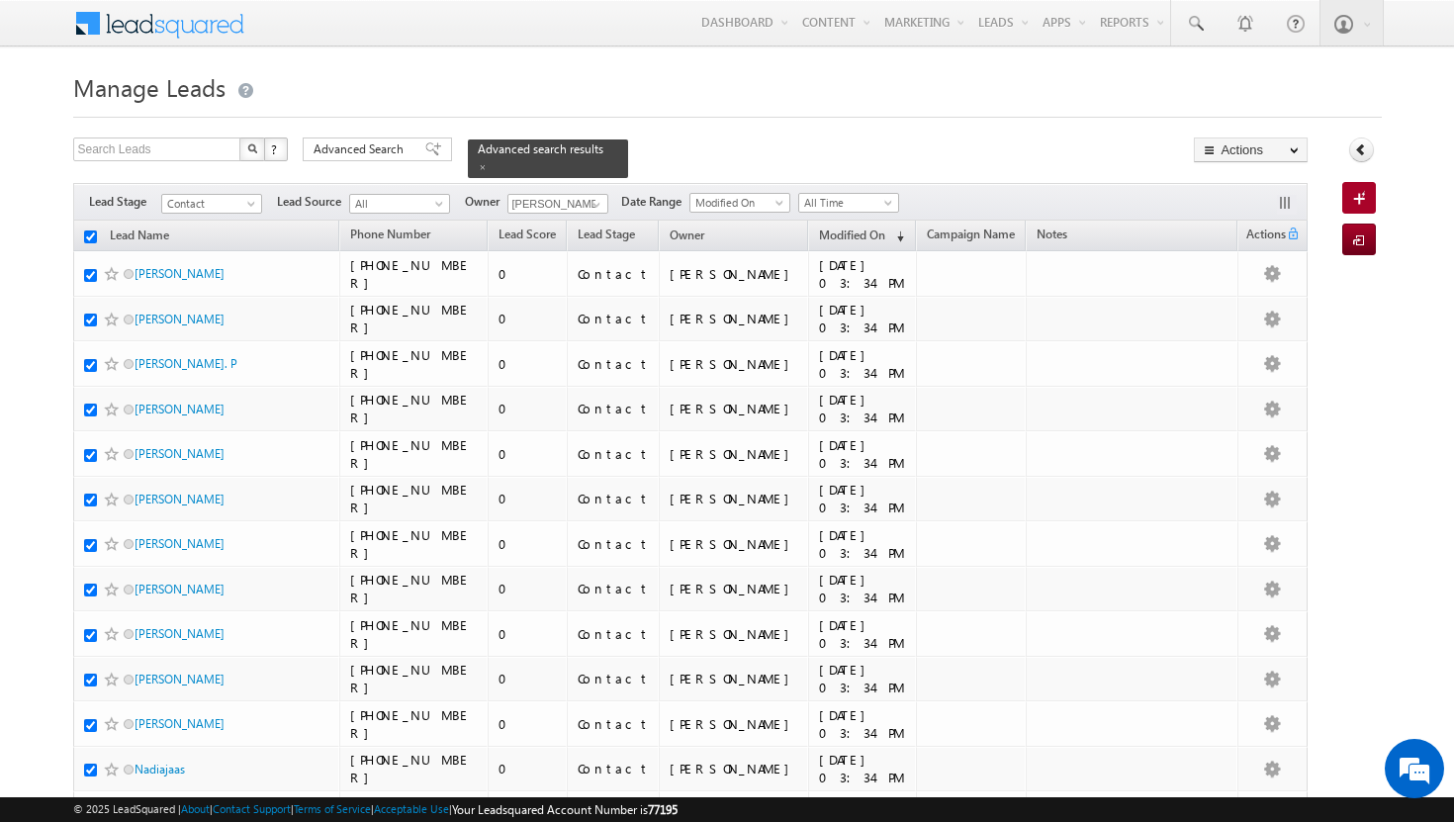
checkbox input "true"
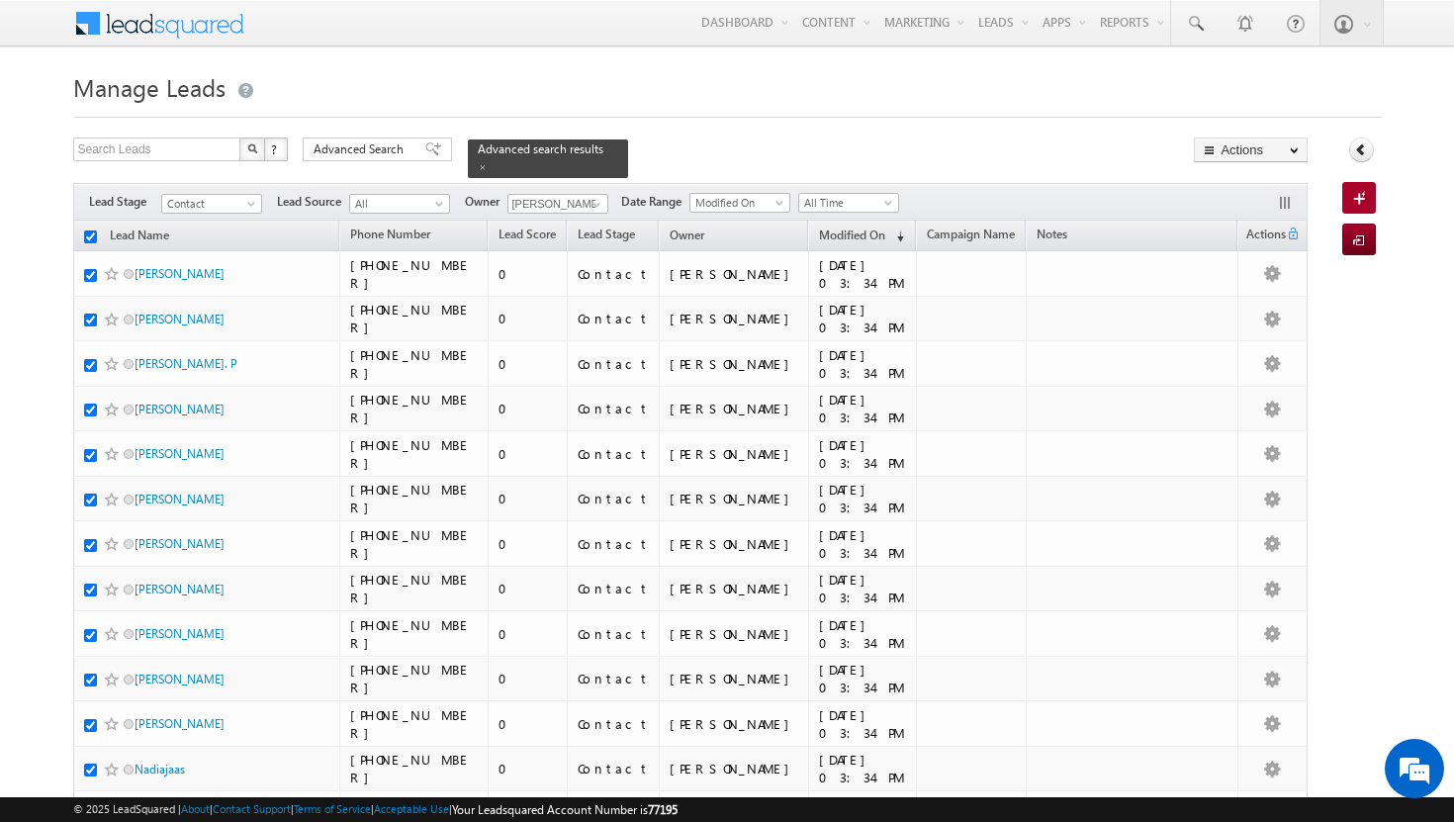
checkbox input "true"
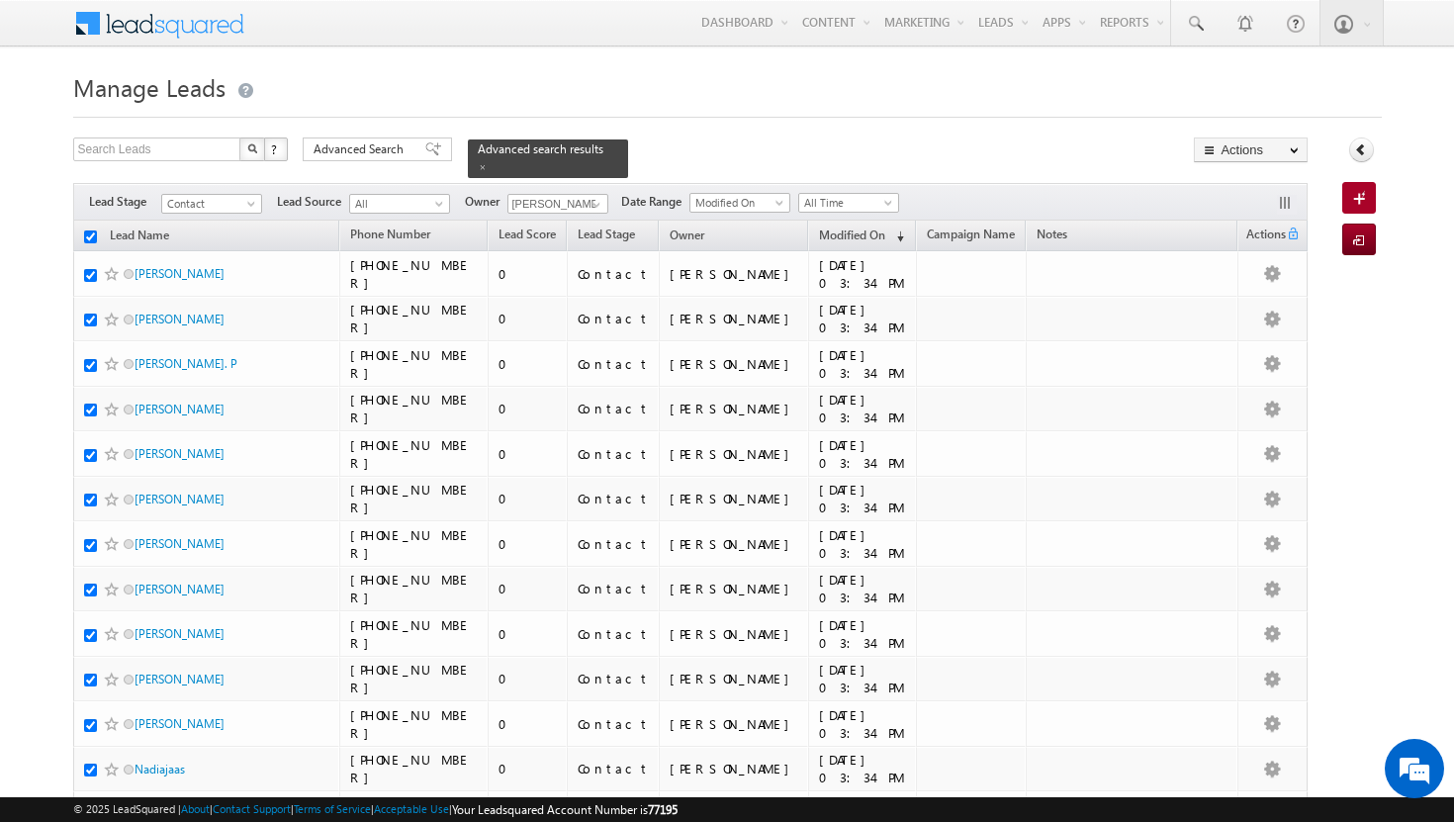
checkbox input "true"
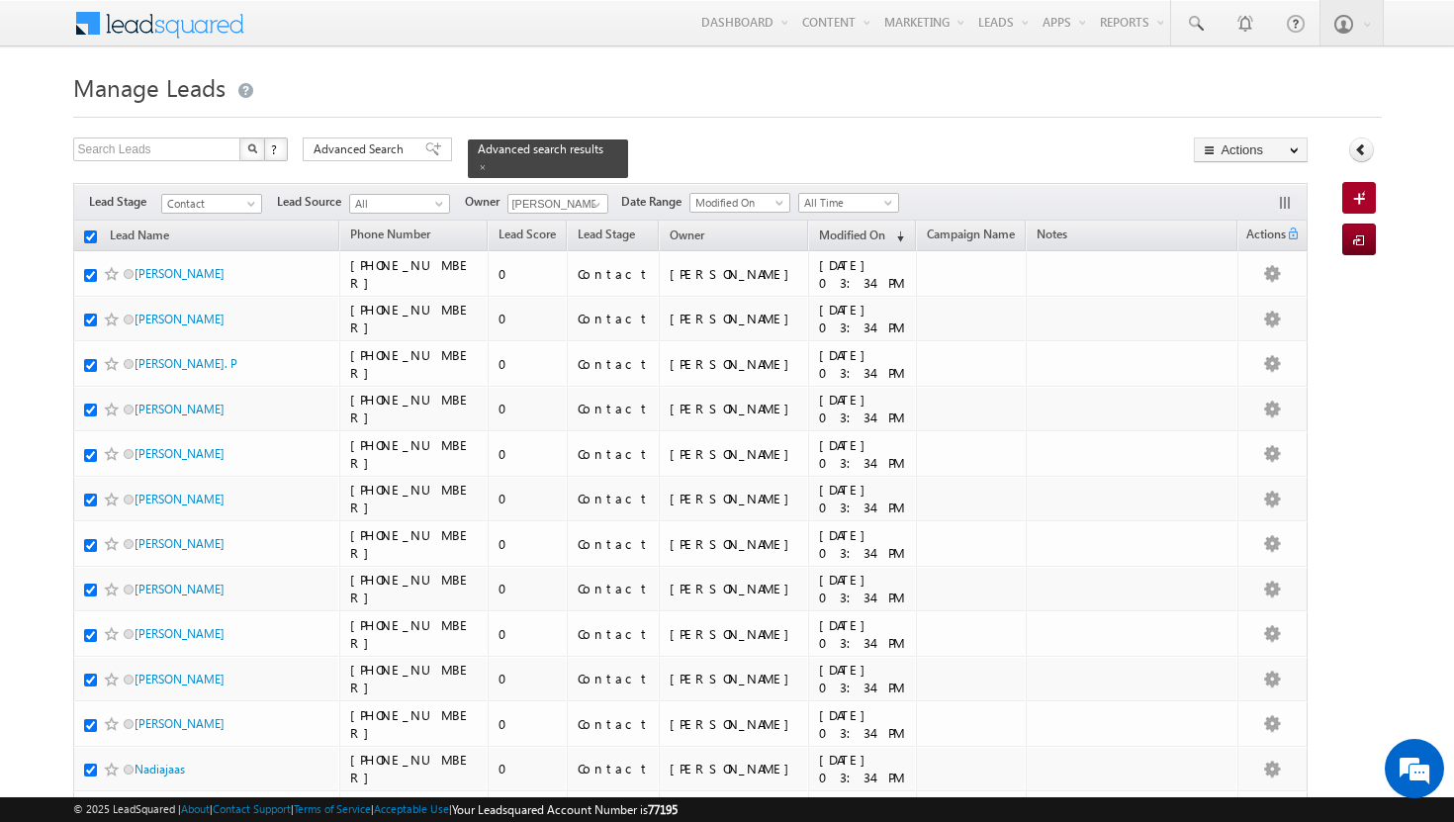
checkbox input "true"
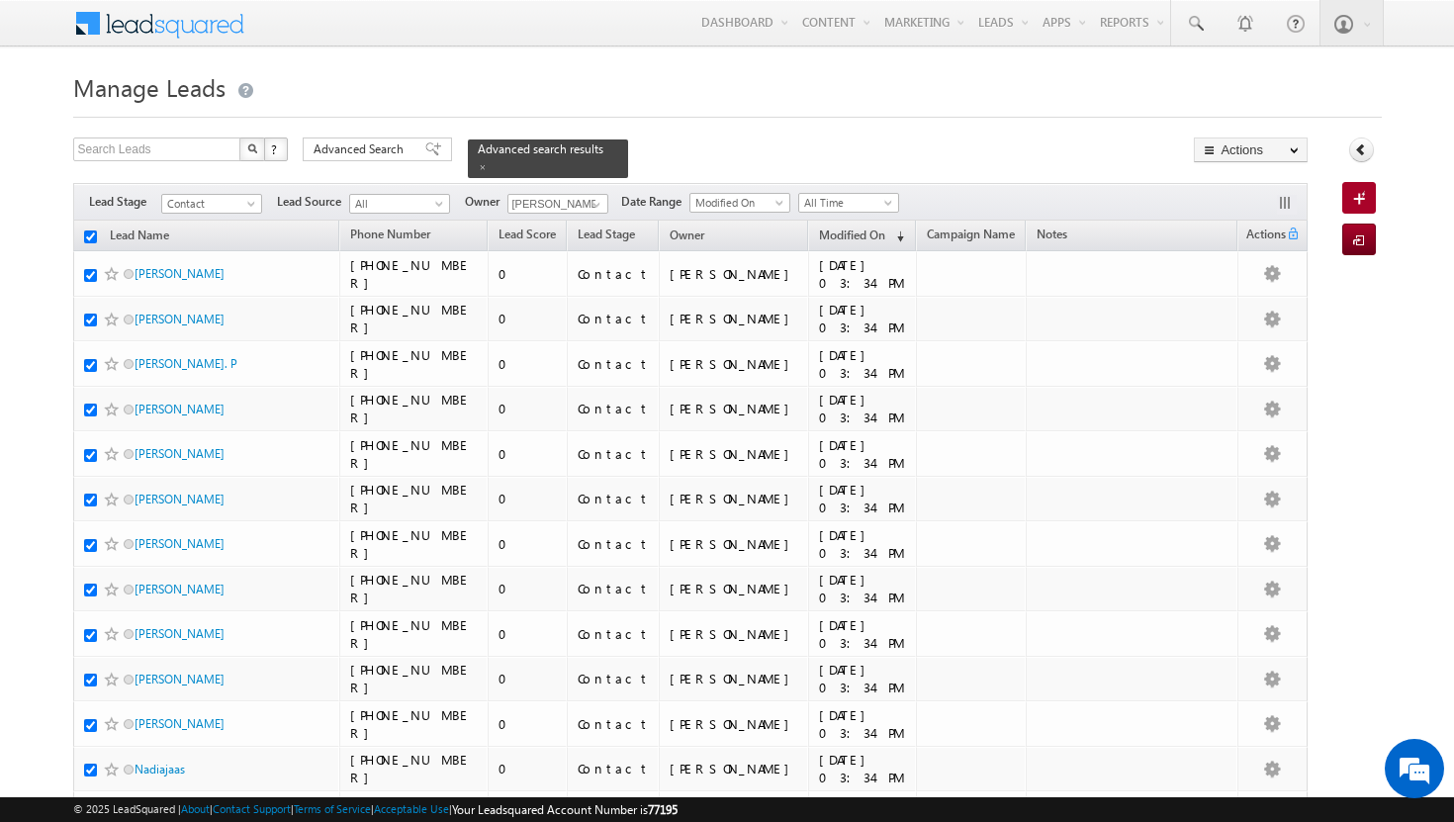
checkbox input "true"
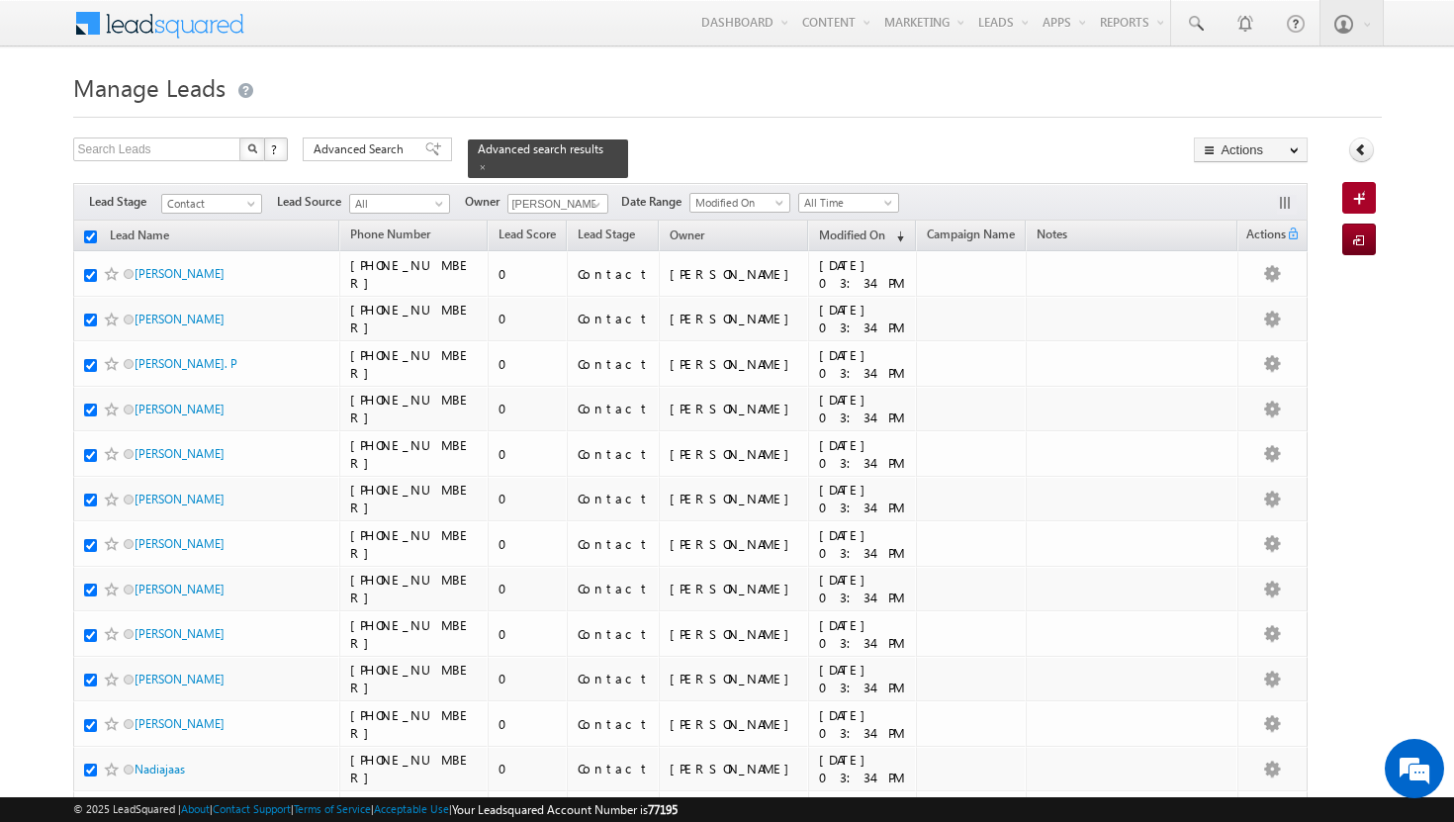
checkbox input "true"
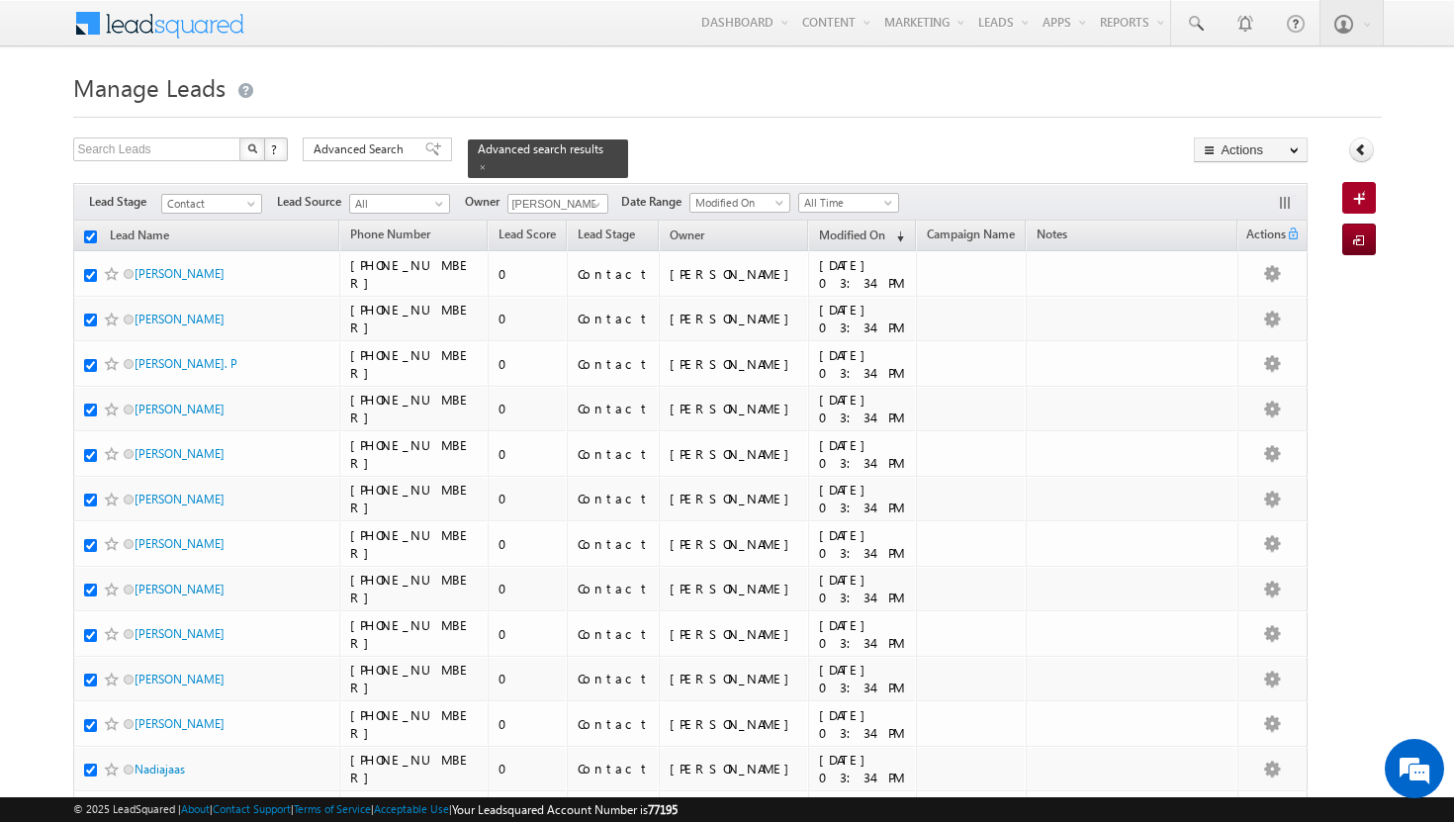
checkbox input "true"
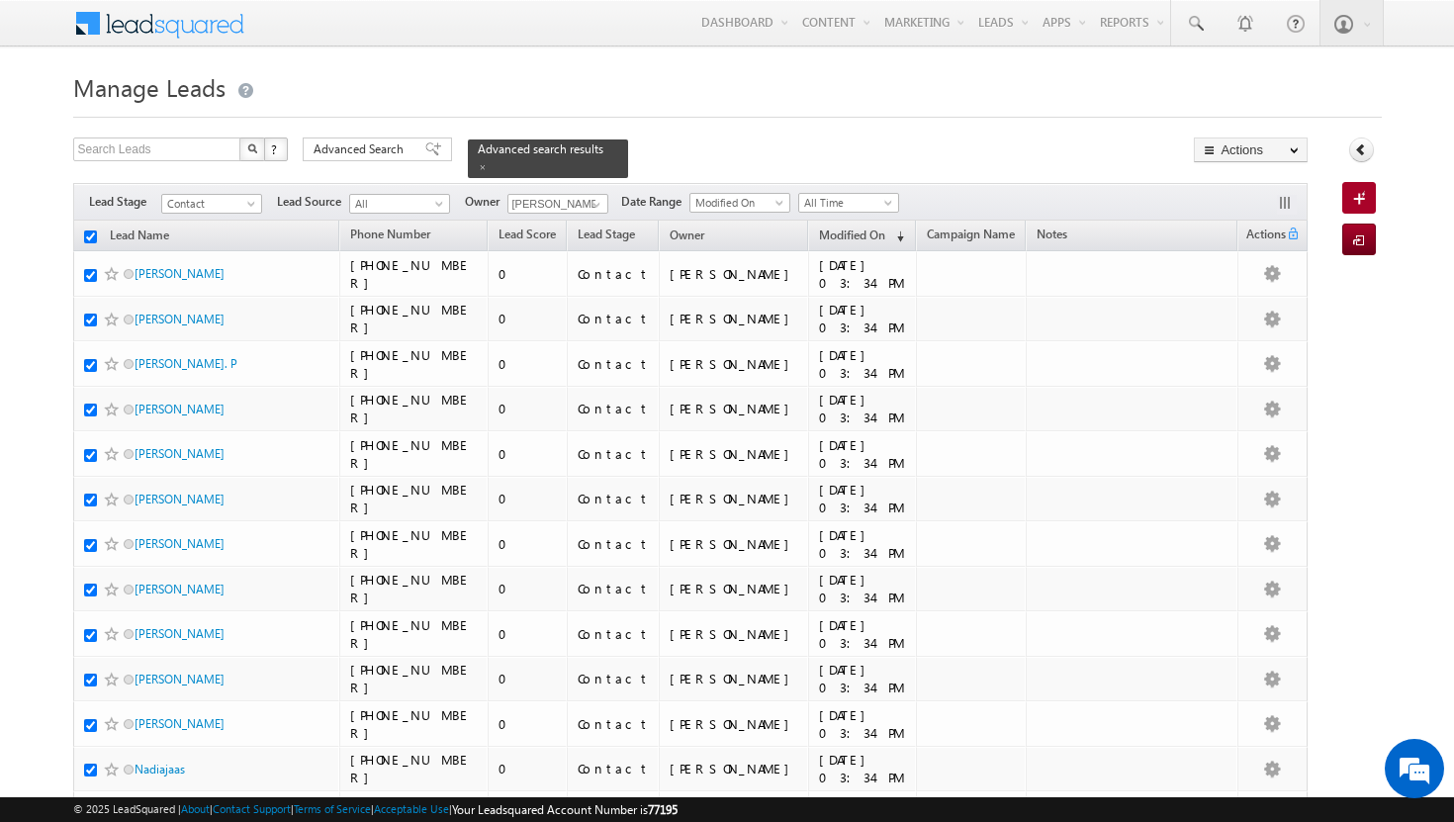
checkbox input "true"
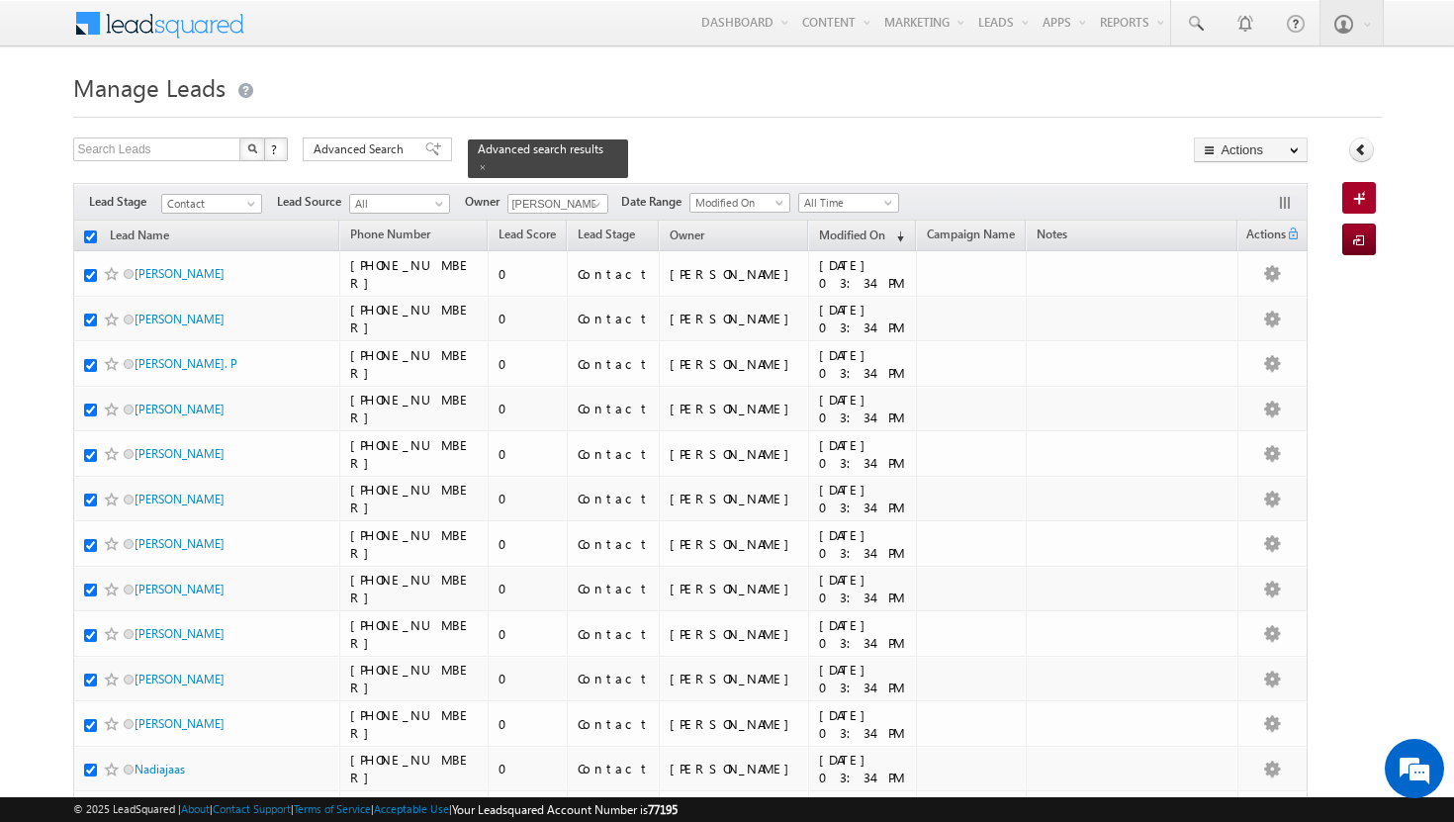
checkbox input "true"
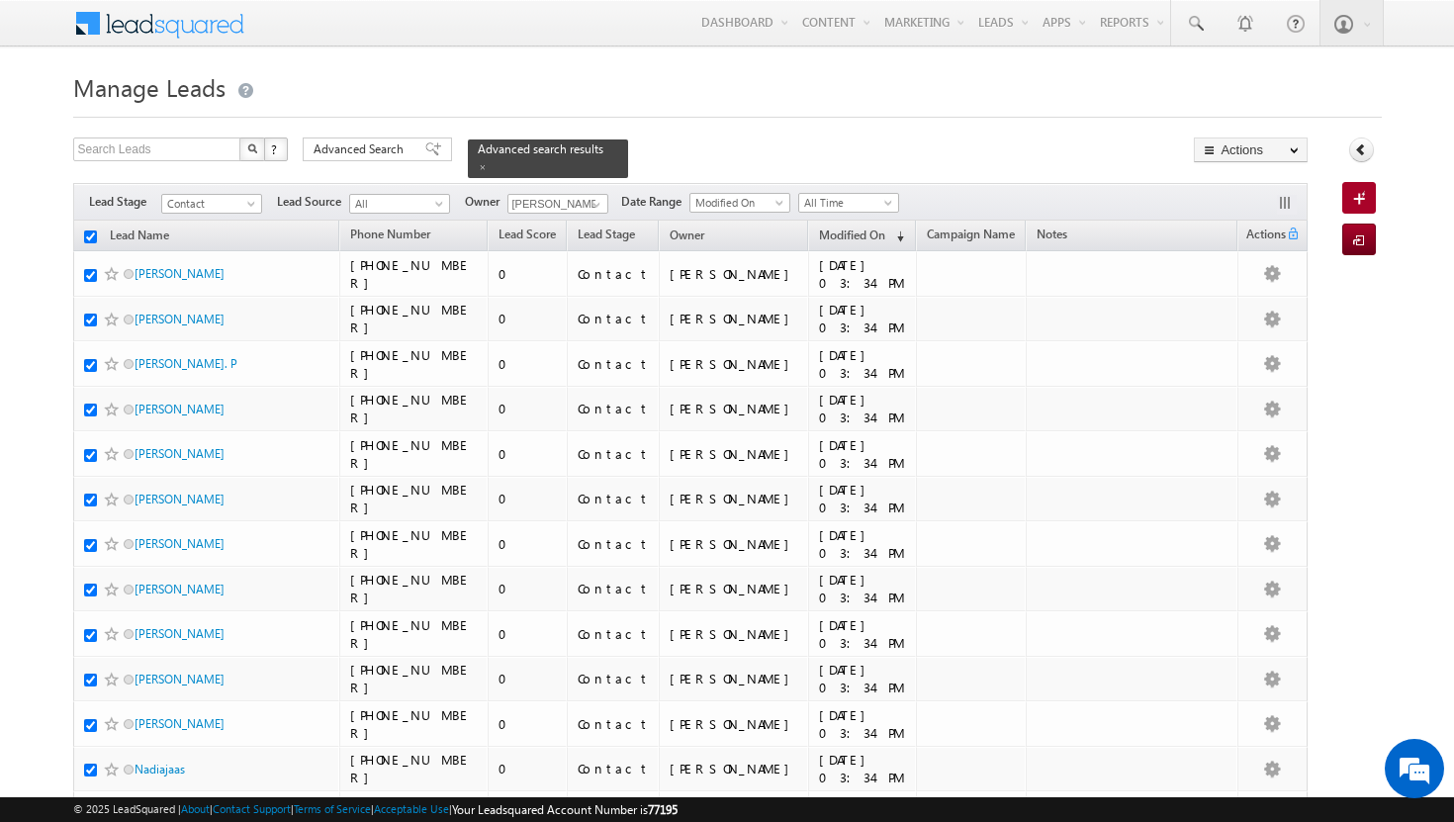
checkbox input "true"
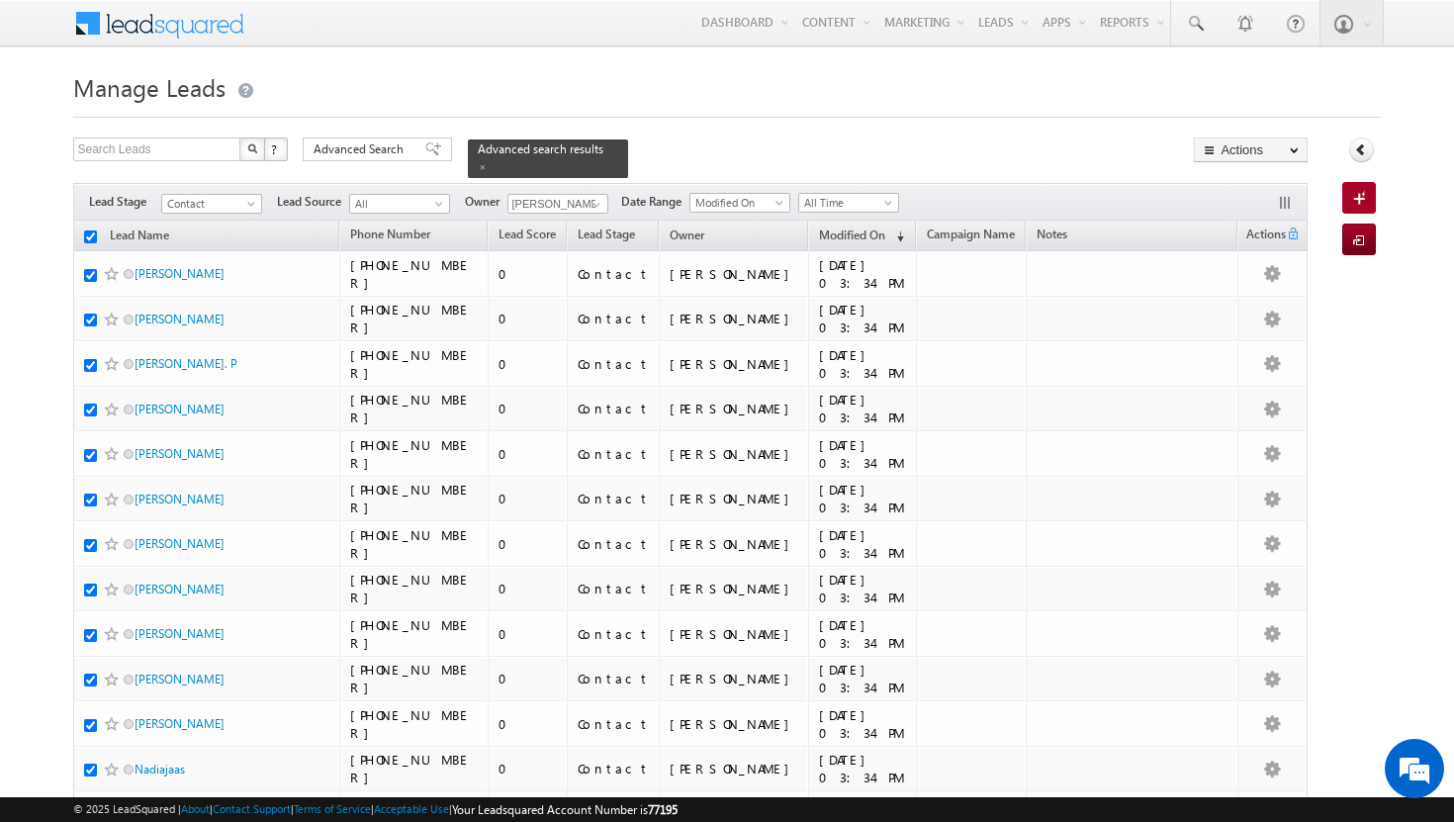
checkbox input "true"
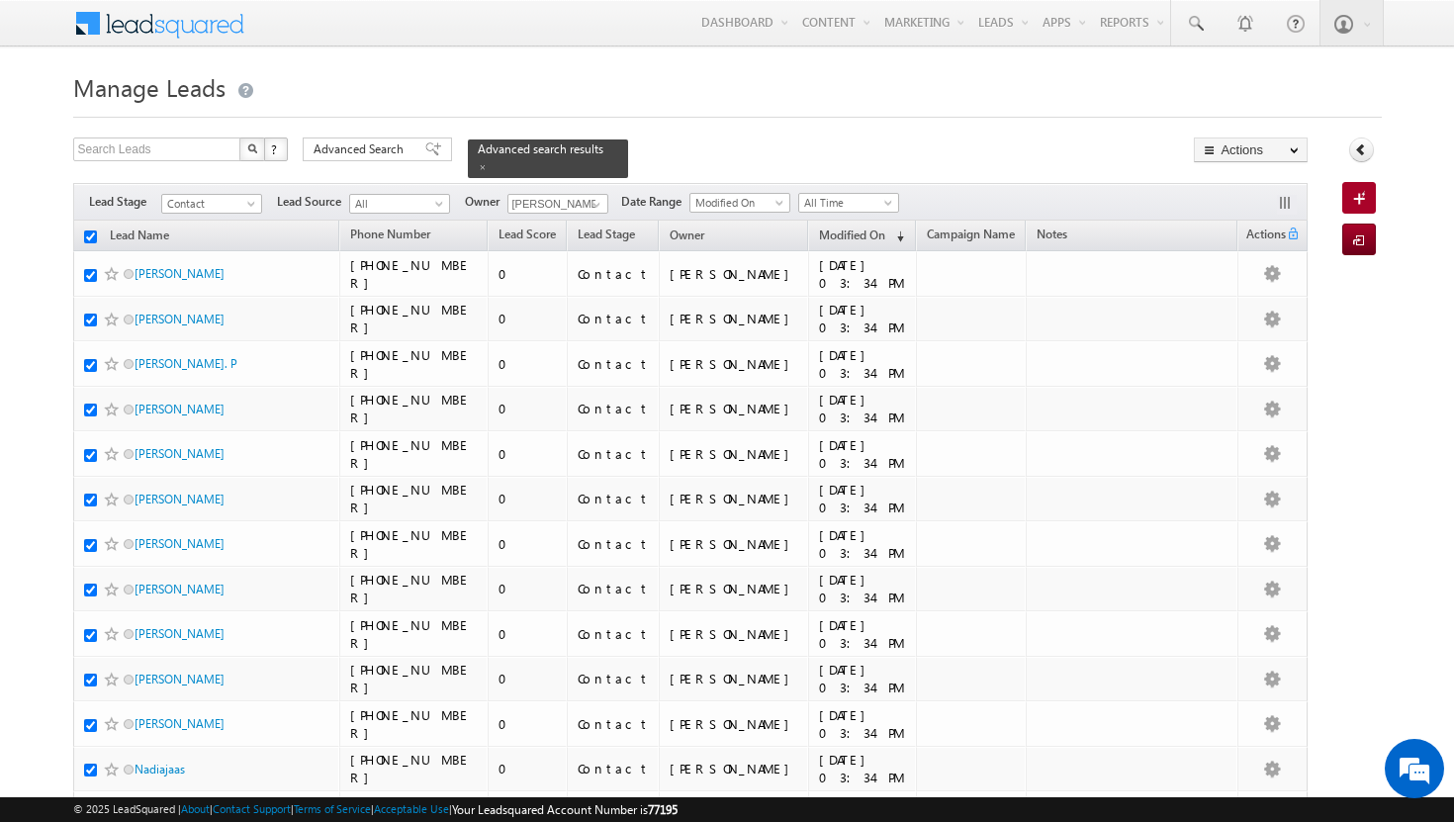
checkbox input "true"
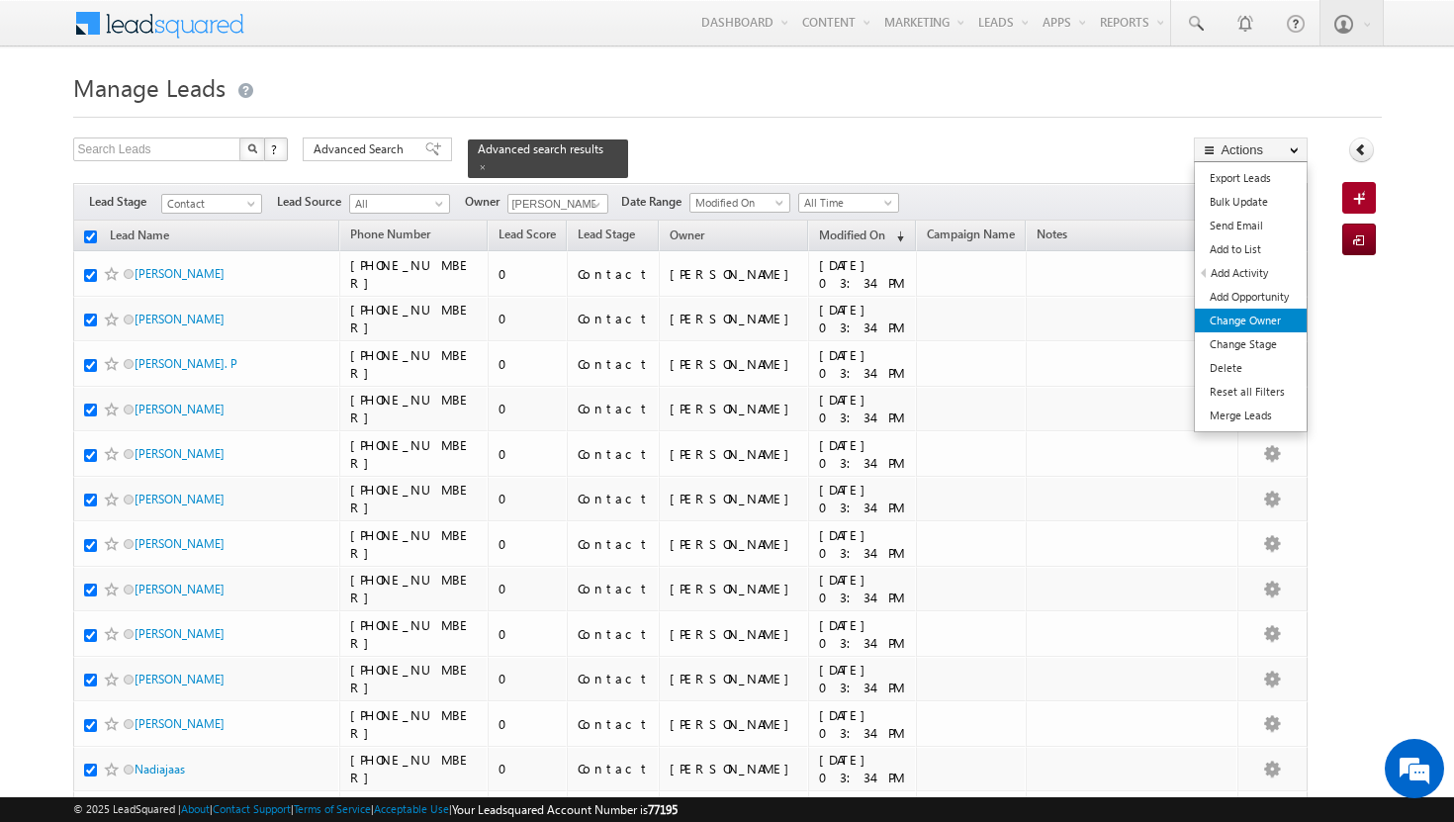
click at [1261, 323] on link "Change Owner" at bounding box center [1251, 321] width 112 height 24
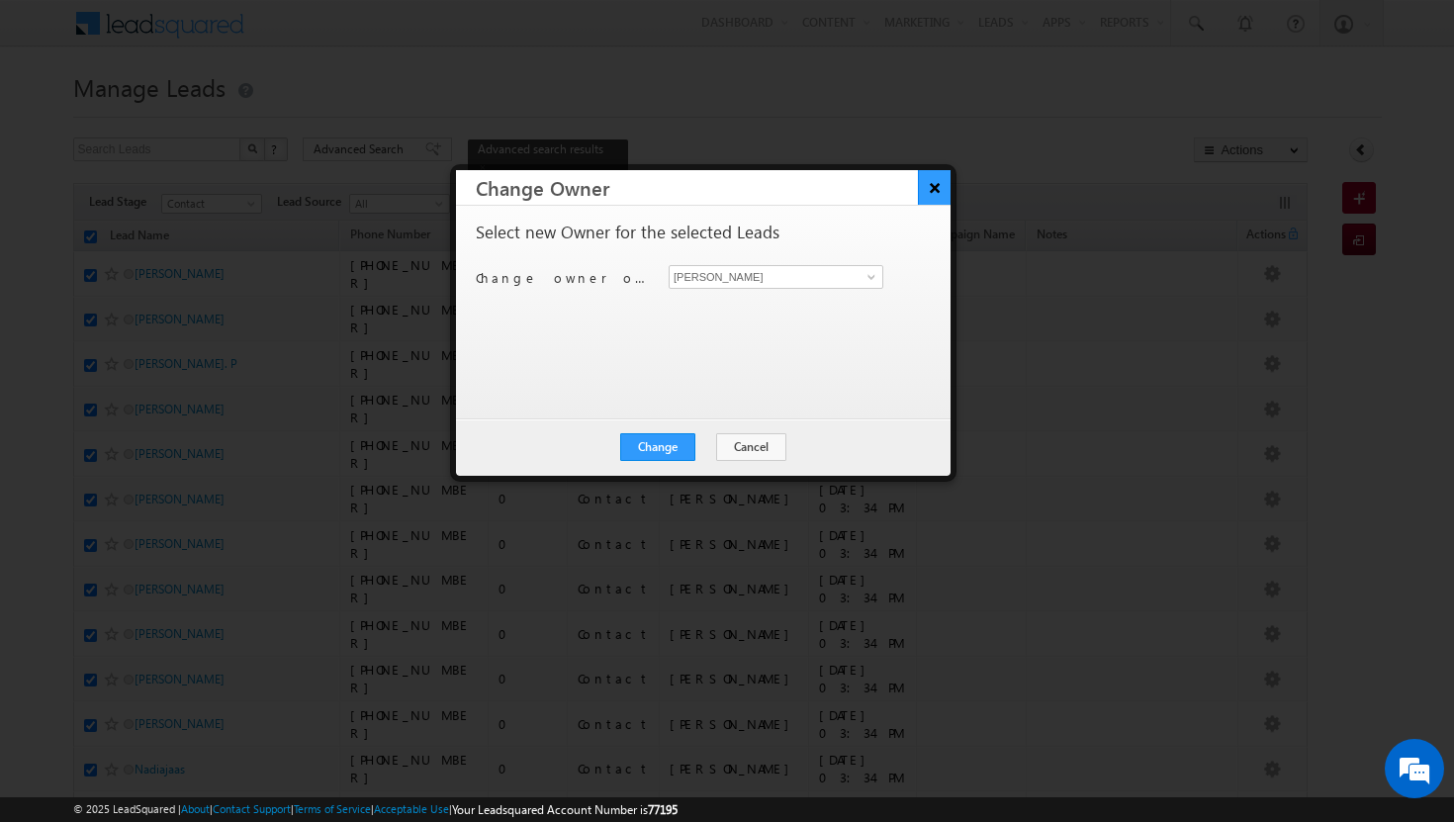
click at [939, 196] on button "×" at bounding box center [934, 187] width 33 height 35
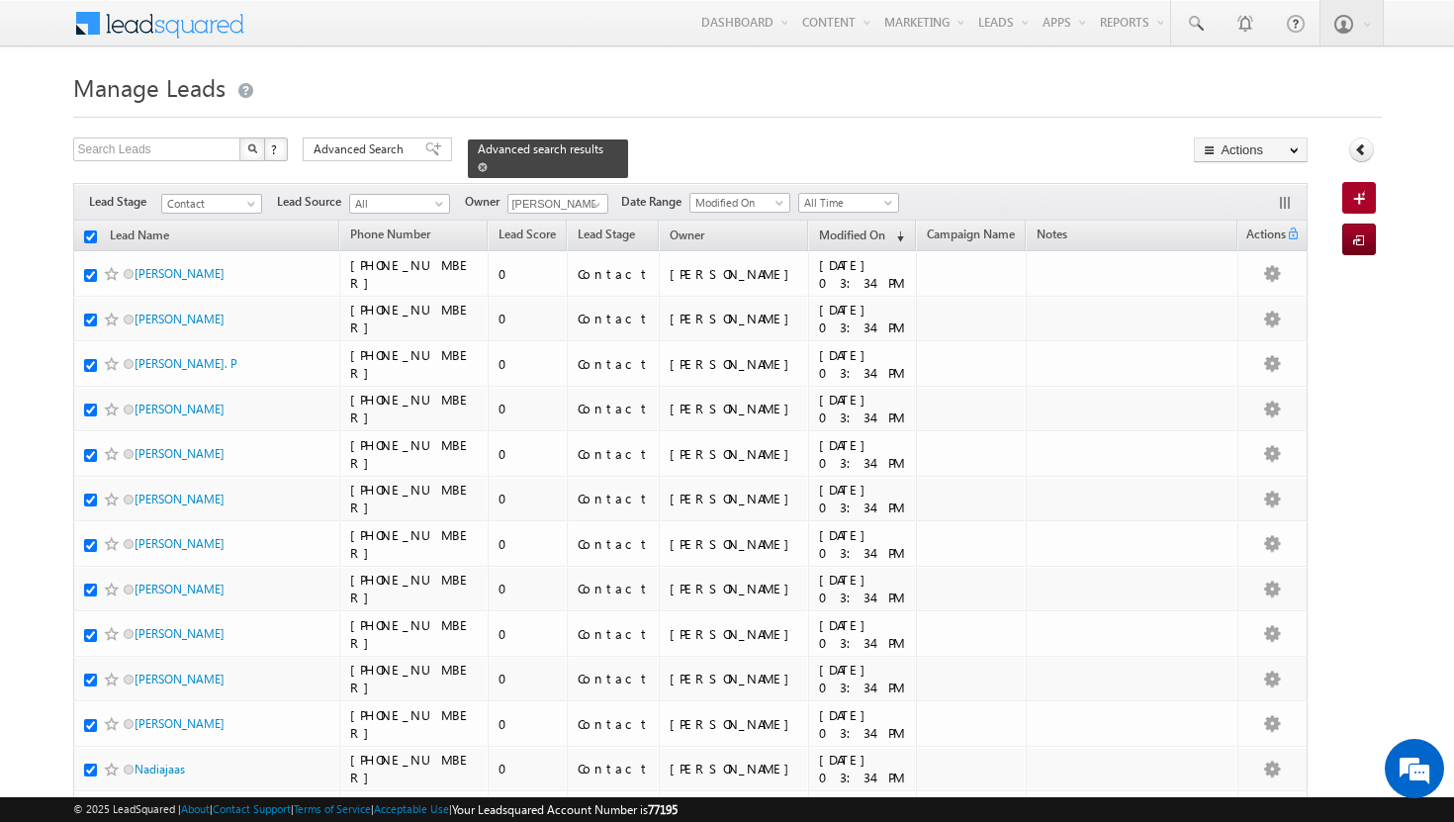
click at [488, 162] on span at bounding box center [483, 167] width 10 height 10
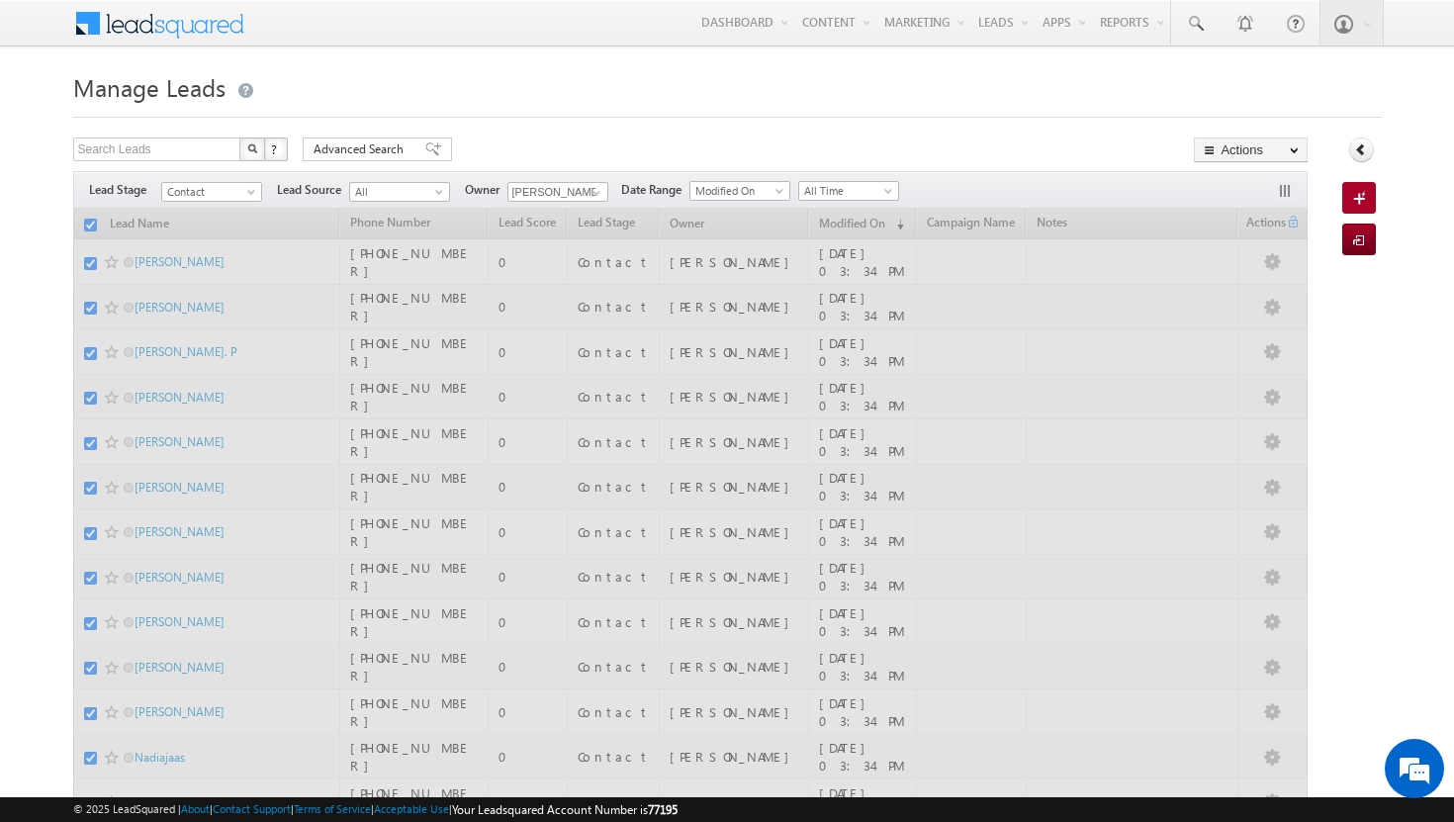
checkbox input "false"
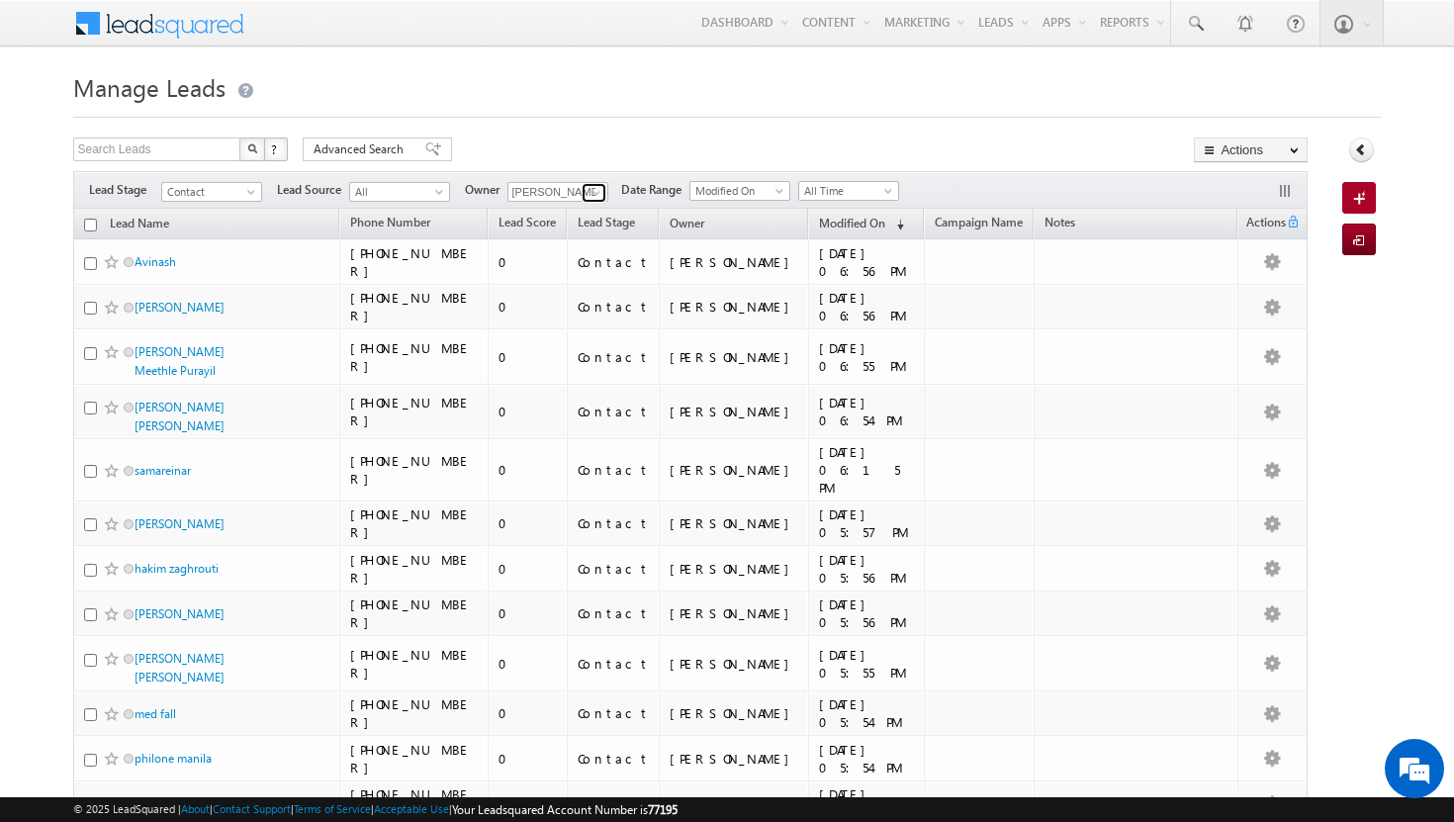
click at [599, 186] on span at bounding box center [596, 193] width 16 height 16
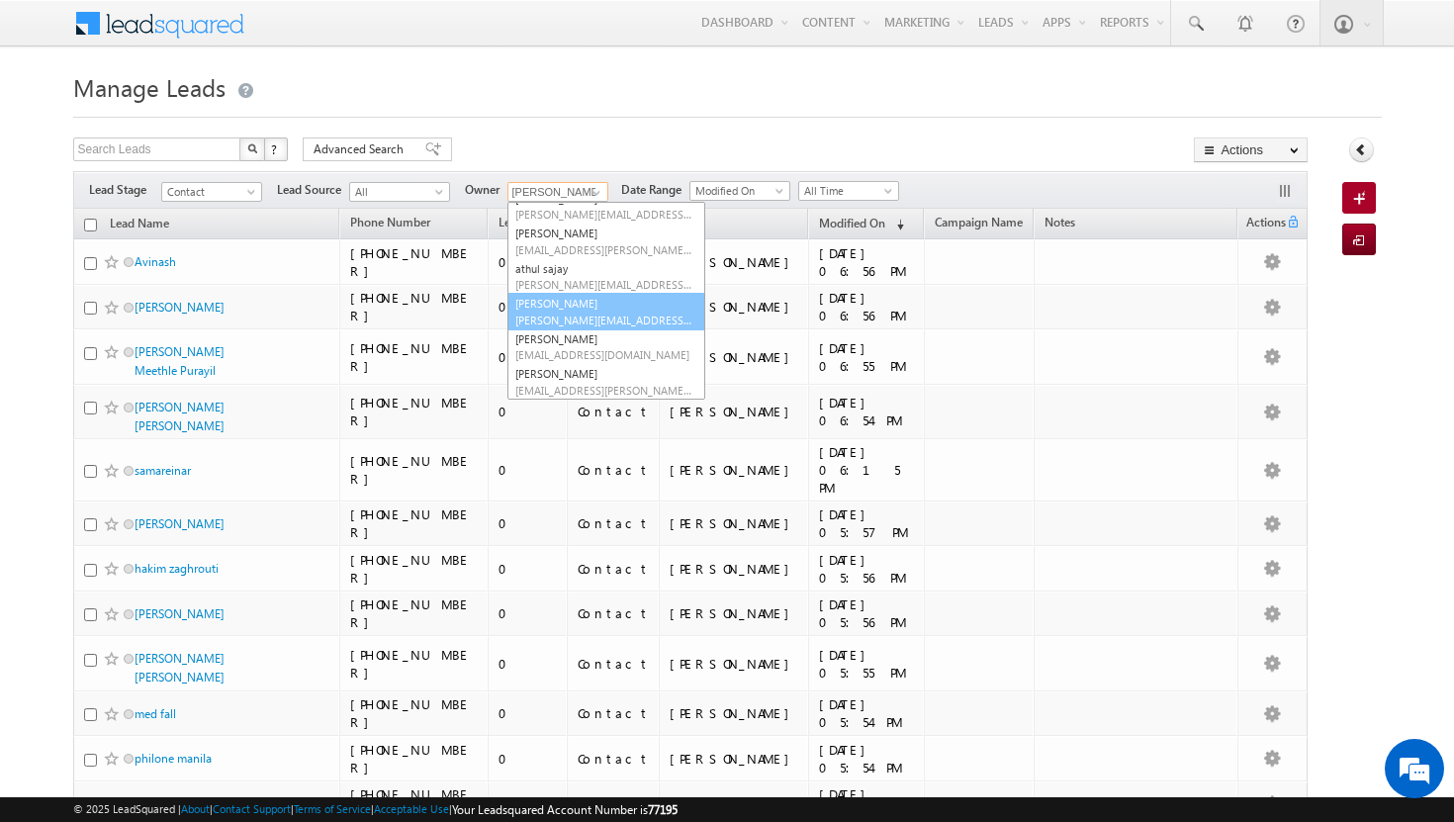
scroll to position [72, 0]
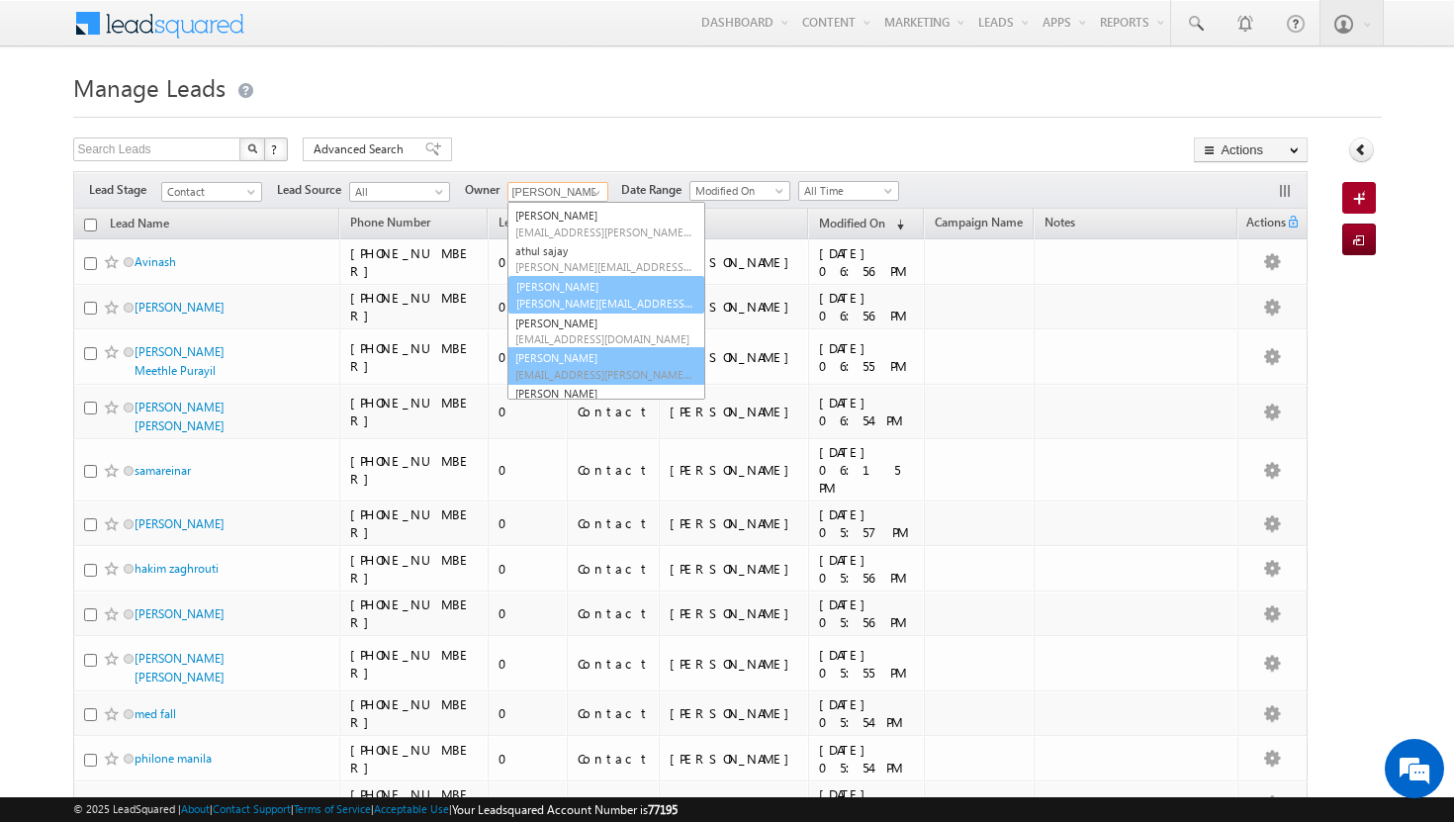
click at [574, 357] on link "Sadia Zahid sadia.zahid@indglobal.ae" at bounding box center [606, 366] width 198 height 38
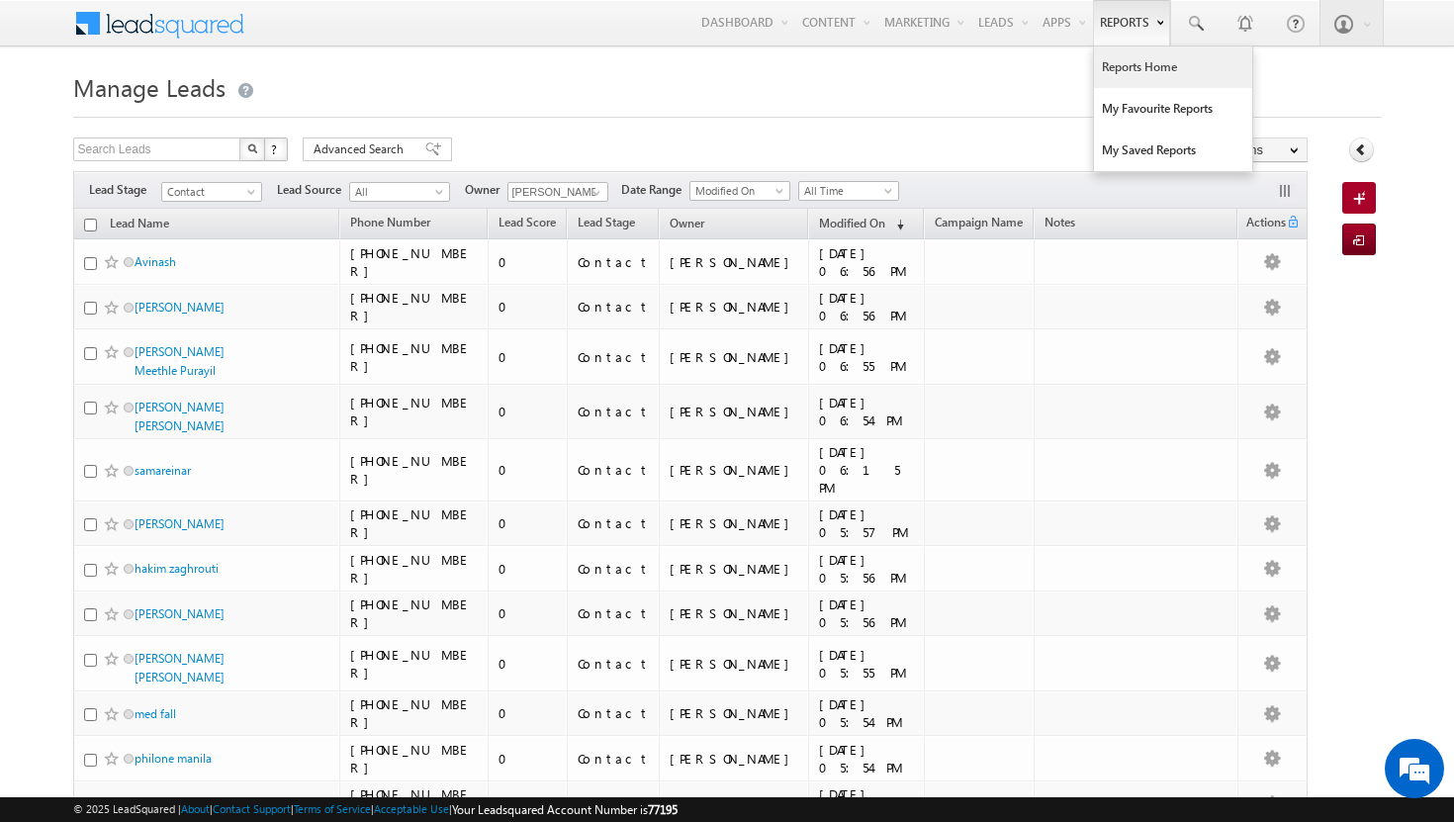
click at [1154, 64] on link "Reports Home" at bounding box center [1173, 67] width 158 height 42
